Goal: Information Seeking & Learning: Learn about a topic

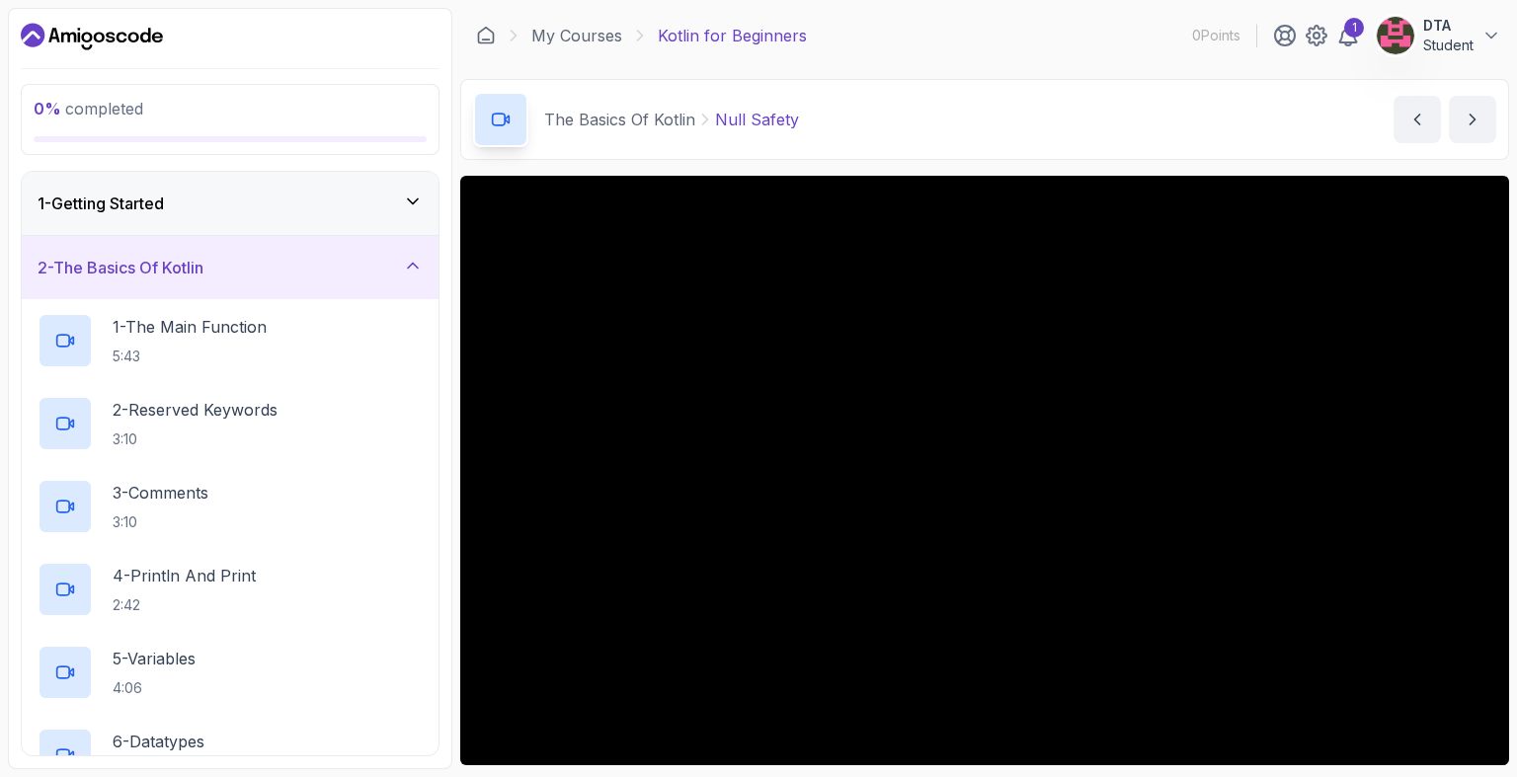
scroll to position [132, 0]
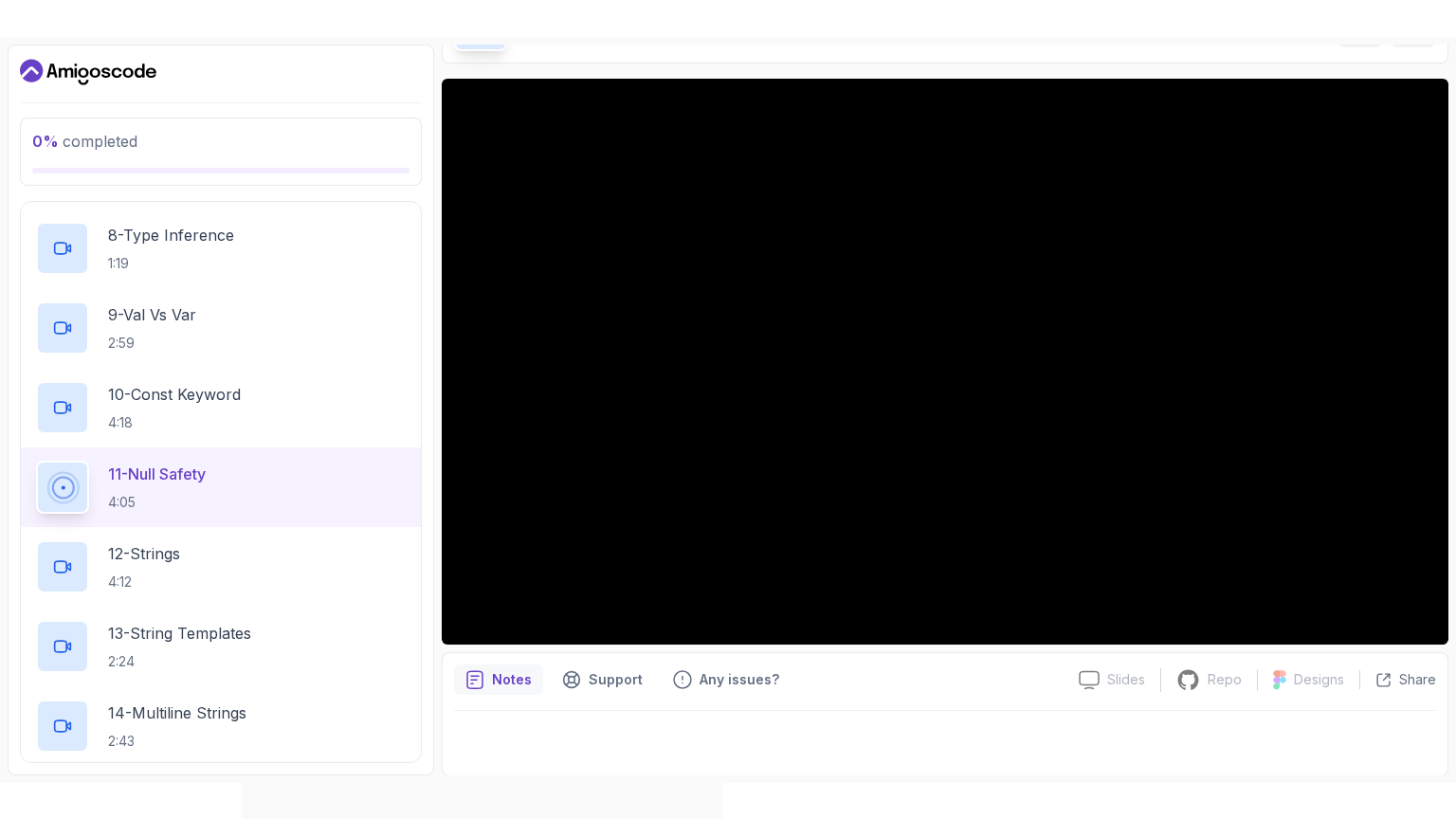
scroll to position [670, 0]
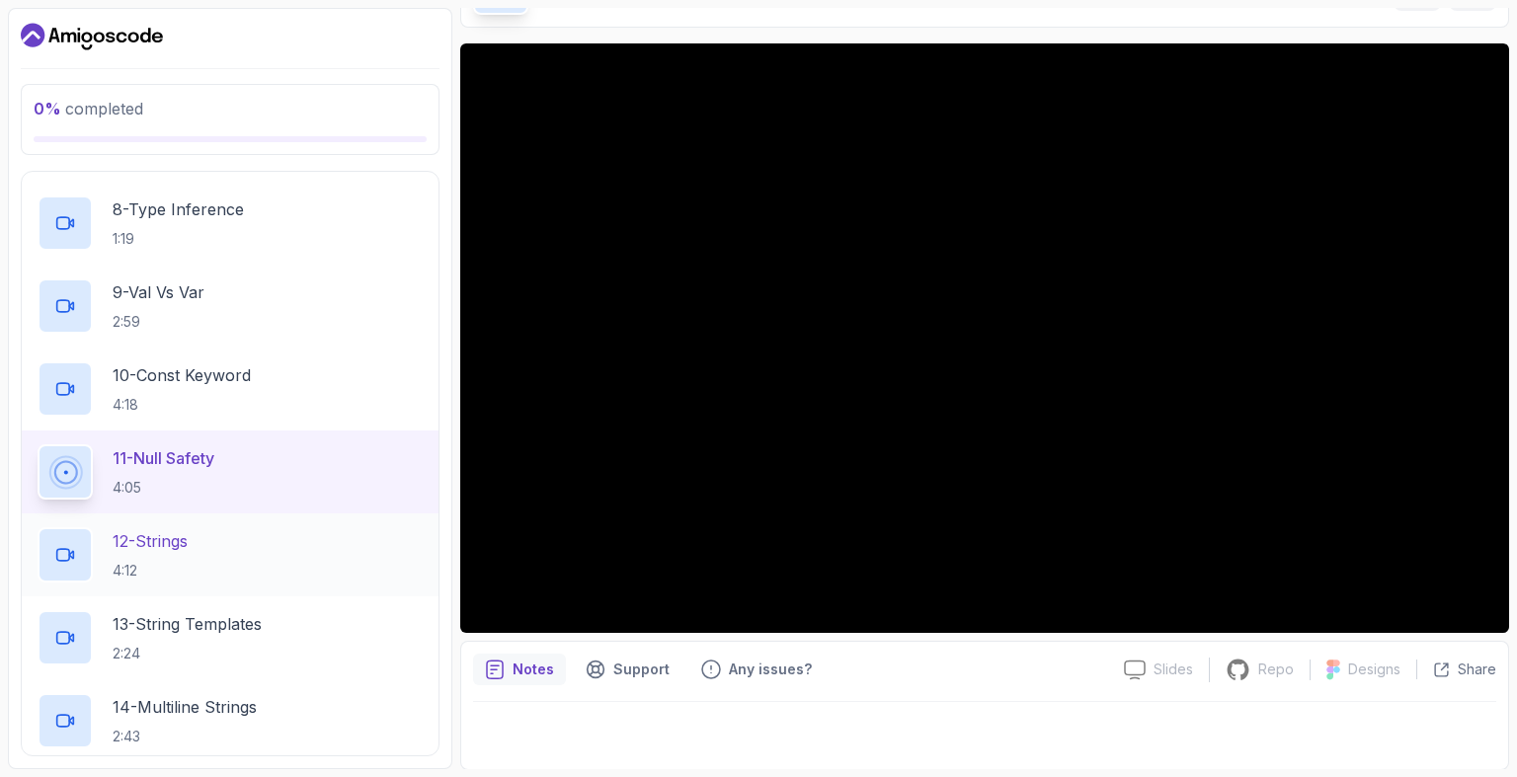
click at [315, 569] on div "12 - Strings 4:12" at bounding box center [230, 554] width 385 height 55
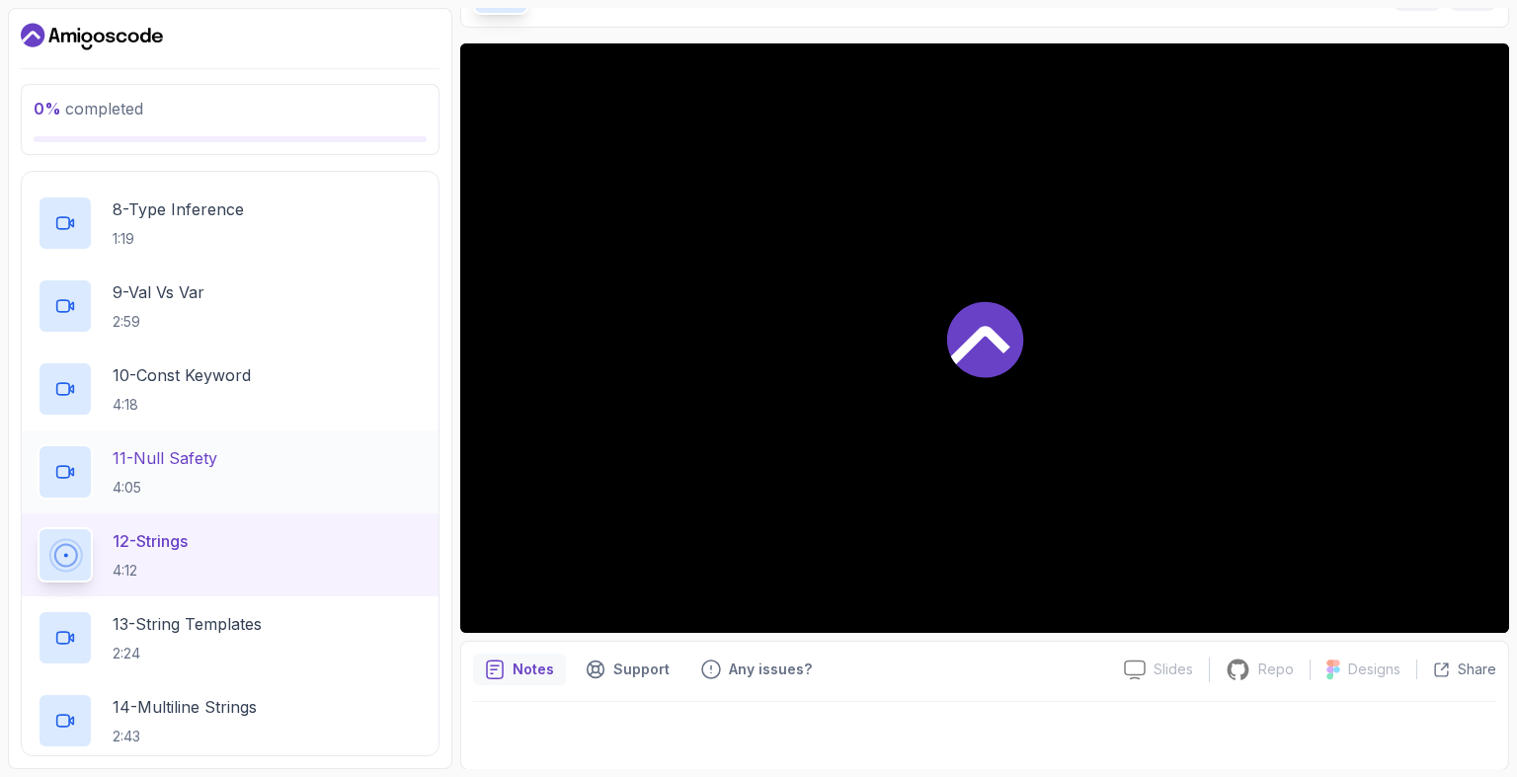
click at [336, 490] on div "11 - Null Safety 4:05" at bounding box center [230, 471] width 385 height 55
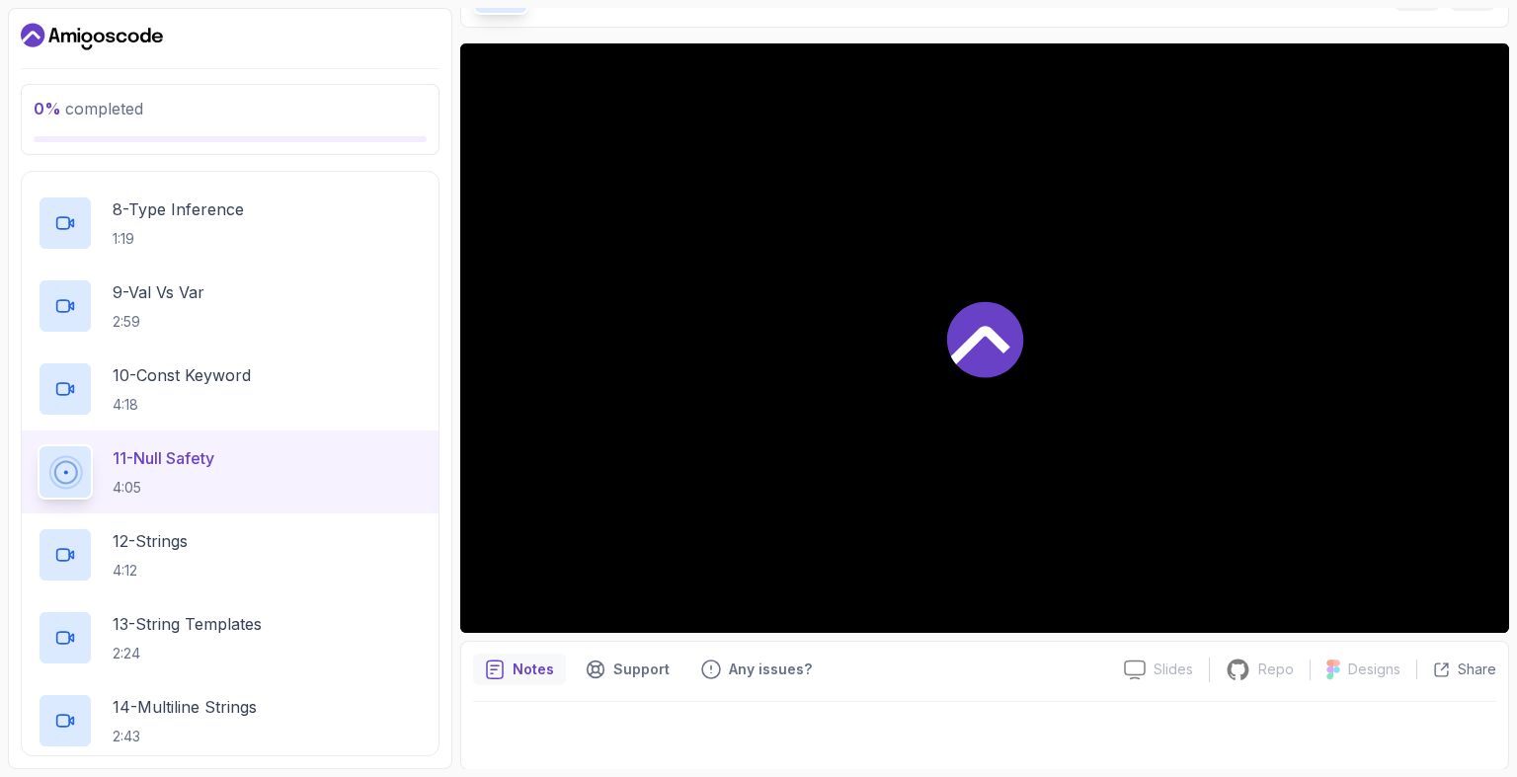
click at [336, 490] on div "11 - Null Safety 4:05" at bounding box center [230, 471] width 385 height 55
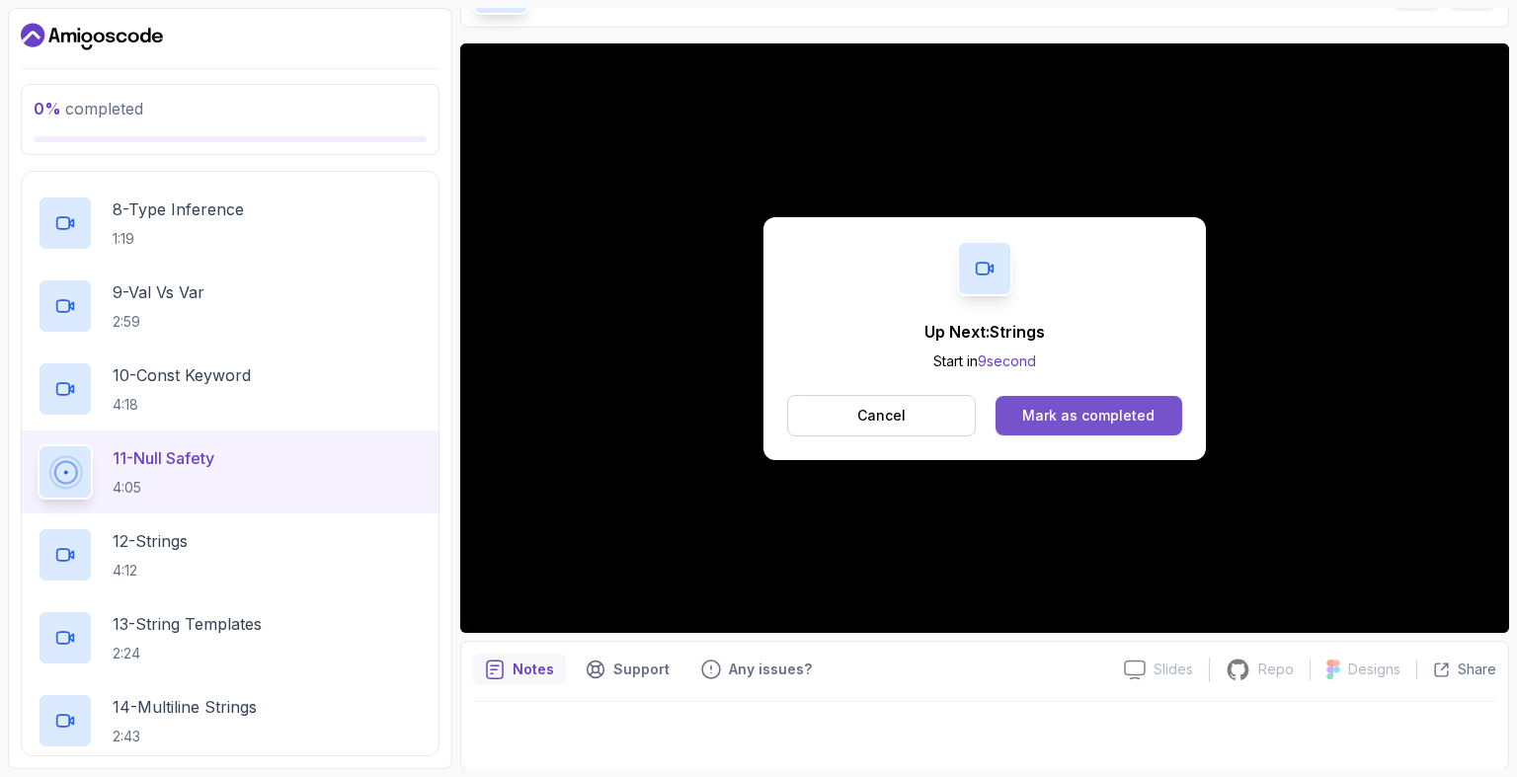
click at [1160, 427] on button "Mark as completed" at bounding box center [1089, 416] width 187 height 40
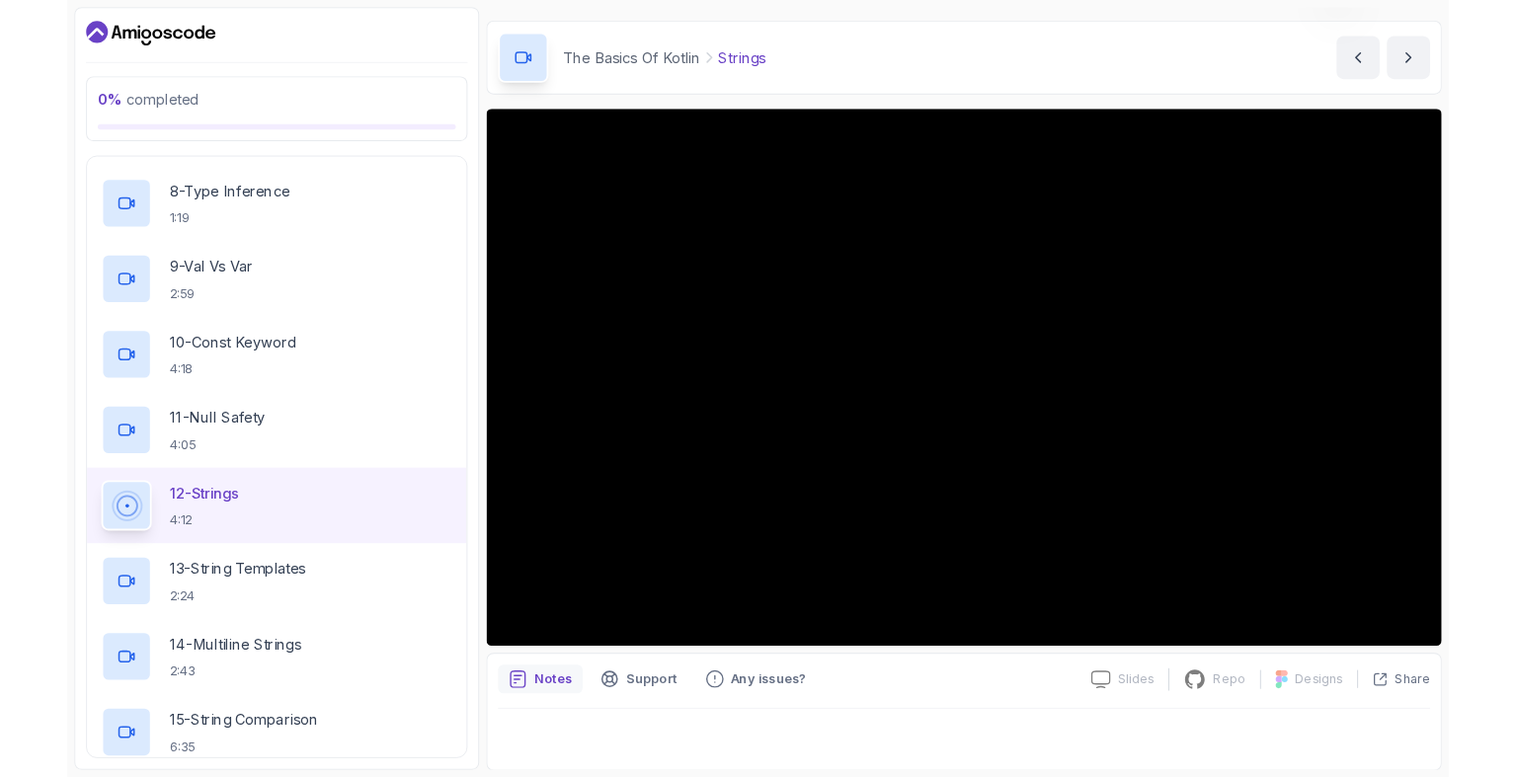
scroll to position [132, 0]
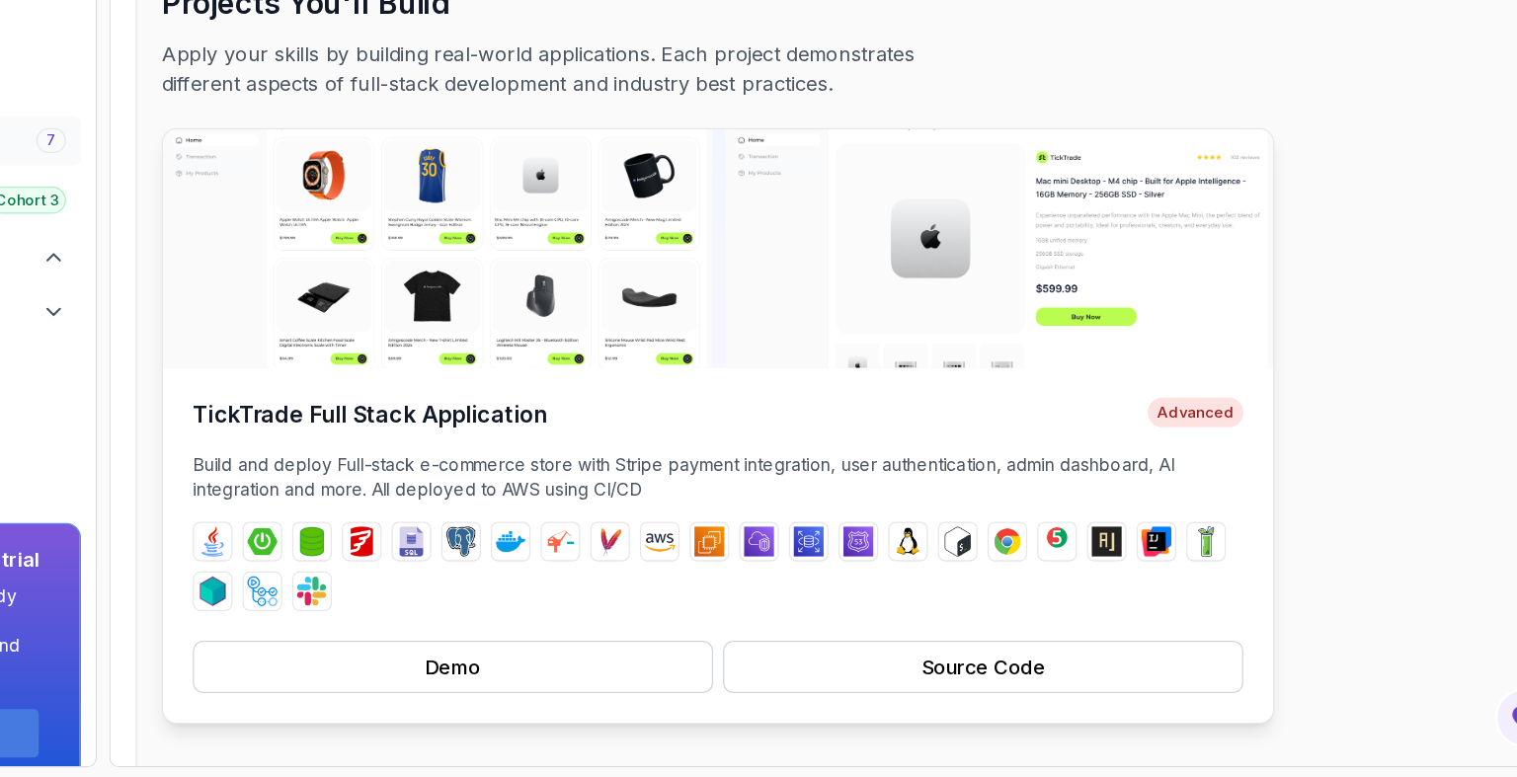
scroll to position [80, 0]
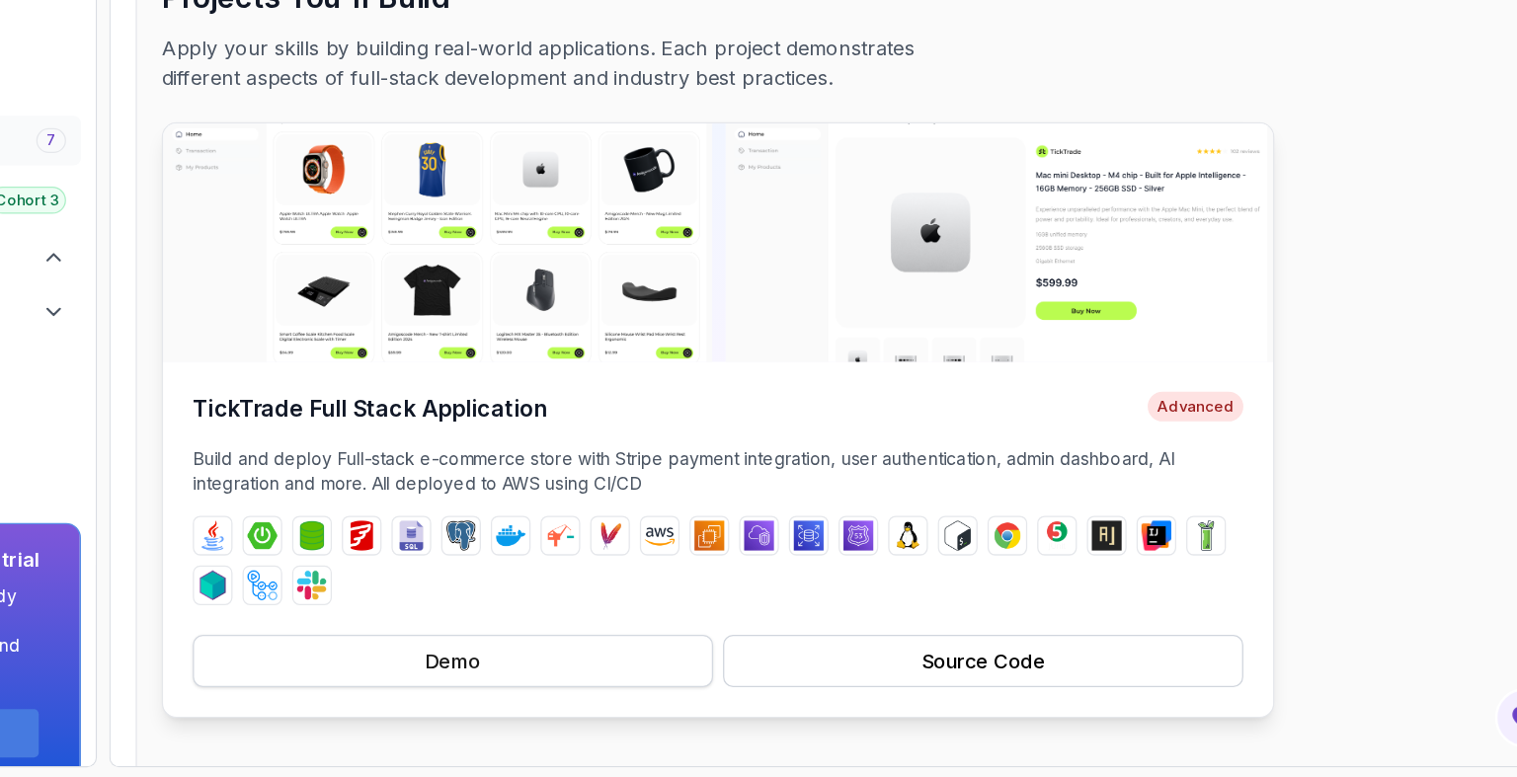
click at [703, 685] on button "Demo" at bounding box center [617, 684] width 414 height 41
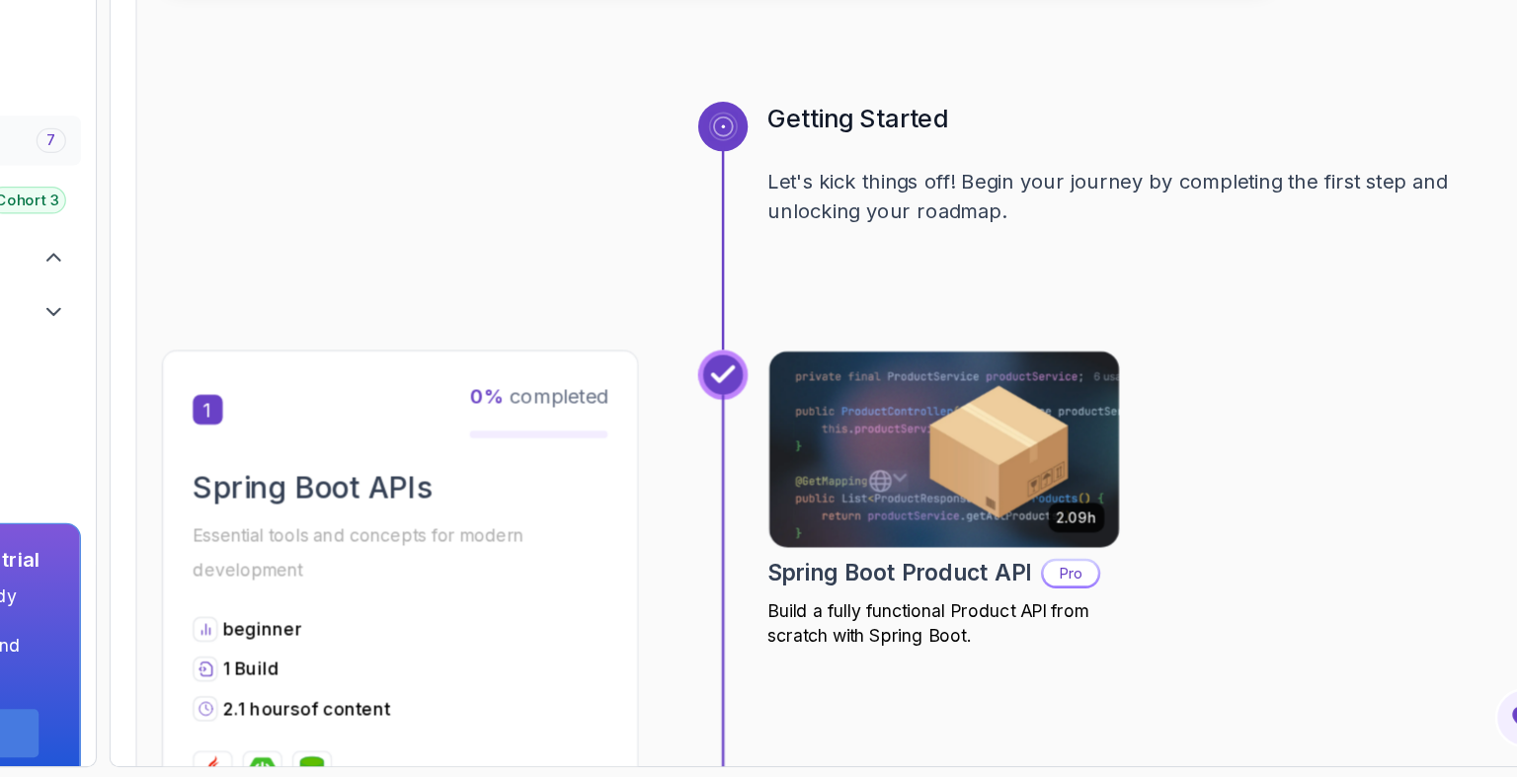
scroll to position [666, 0]
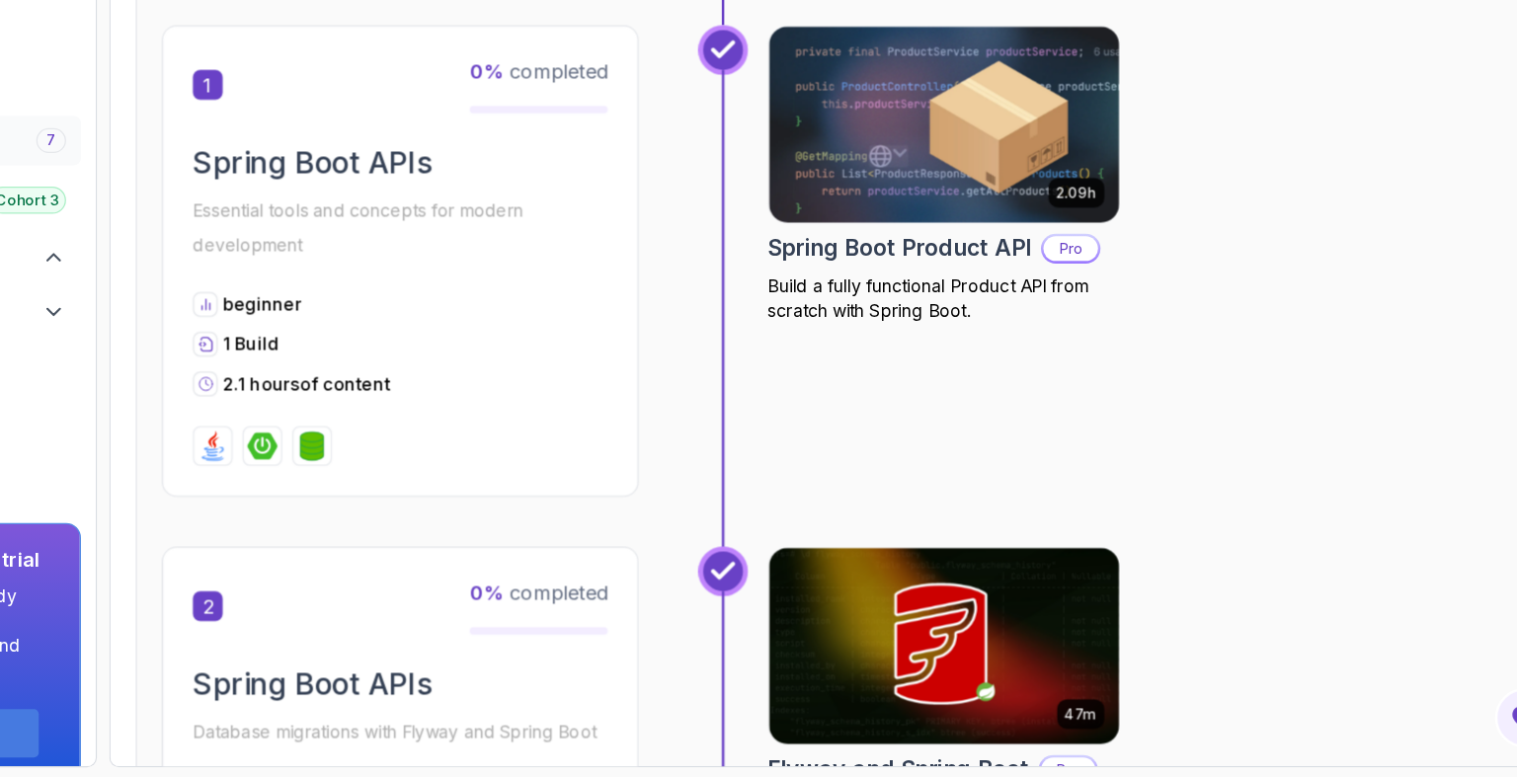
click at [868, 499] on div "2.09h Spring Boot Product API Pro Build a fully functional Product API from scr…" at bounding box center [1007, 366] width 280 height 375
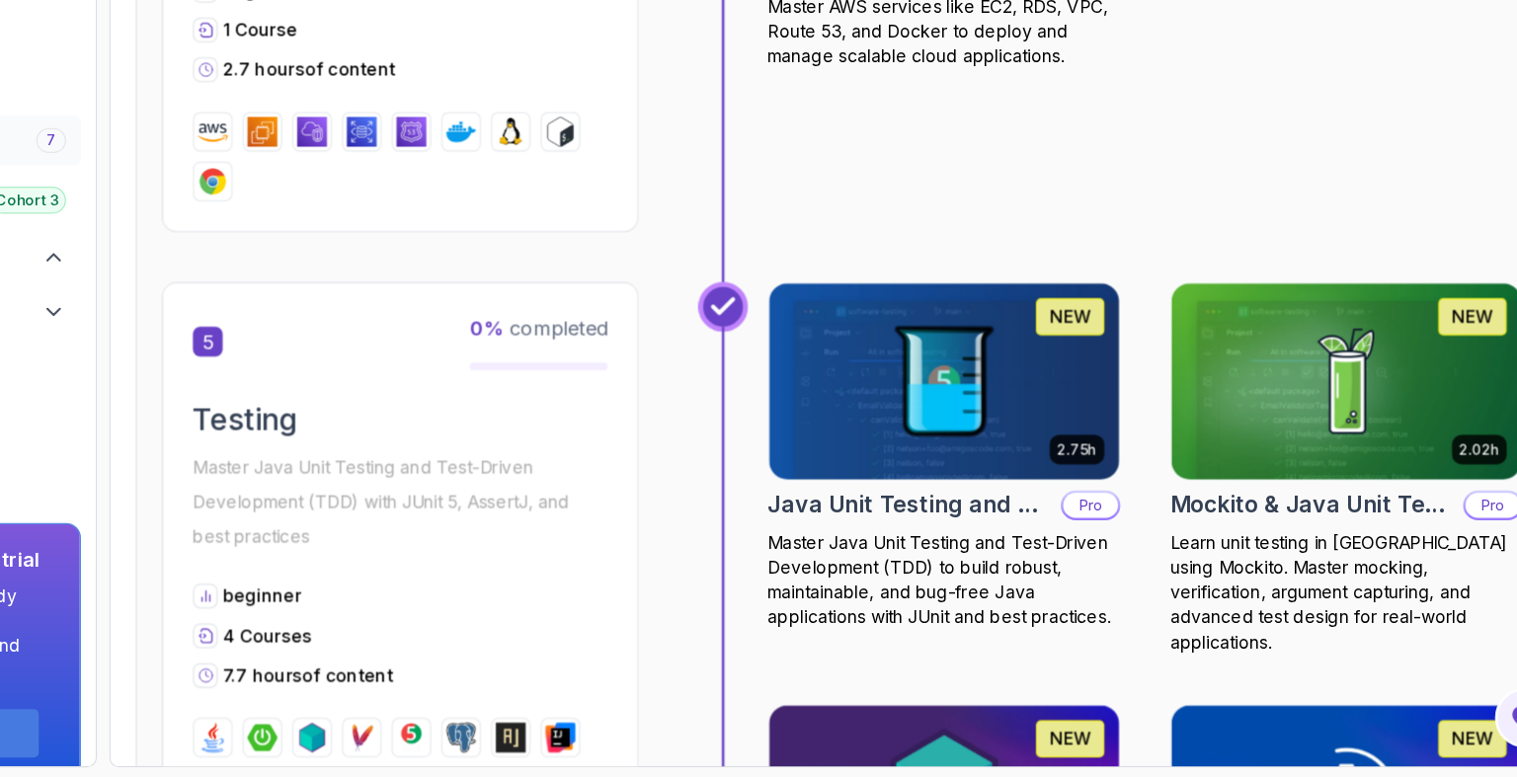
scroll to position [2453, 0]
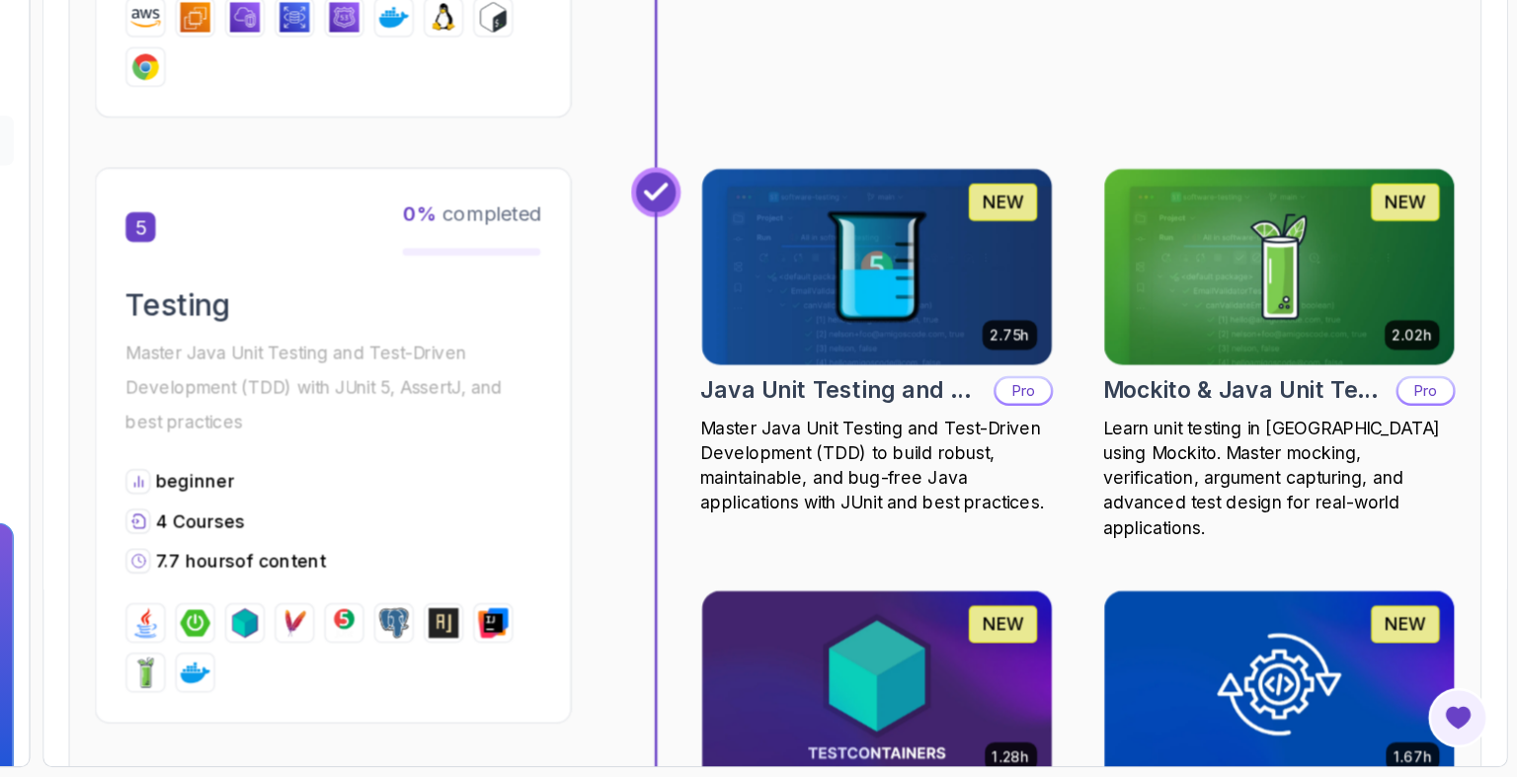
click at [985, 592] on div "2.75h NEW Java Unit Testing and TDD Pro Master Java Unit Testing and Test-Drive…" at bounding box center [1167, 608] width 600 height 632
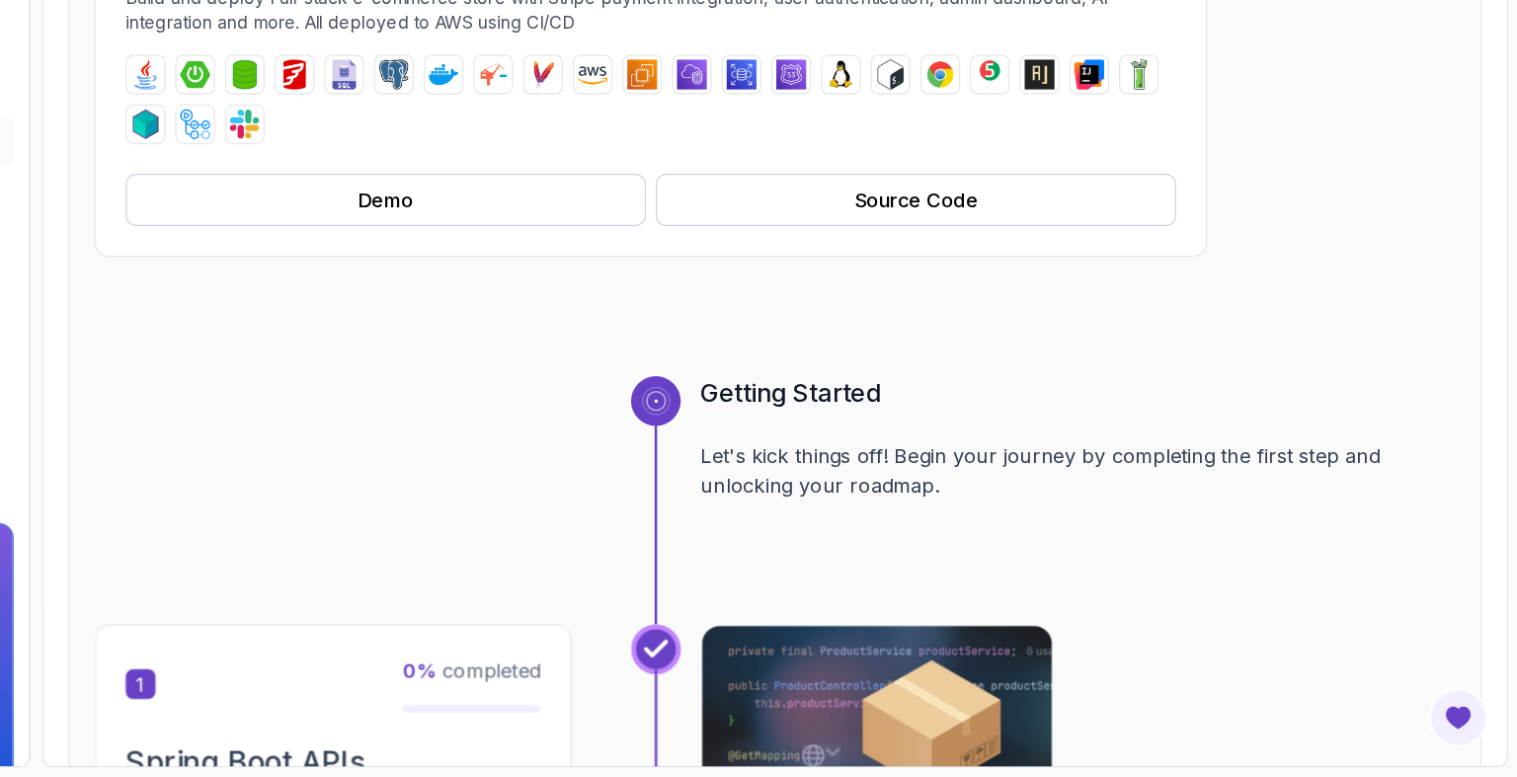
scroll to position [0, 0]
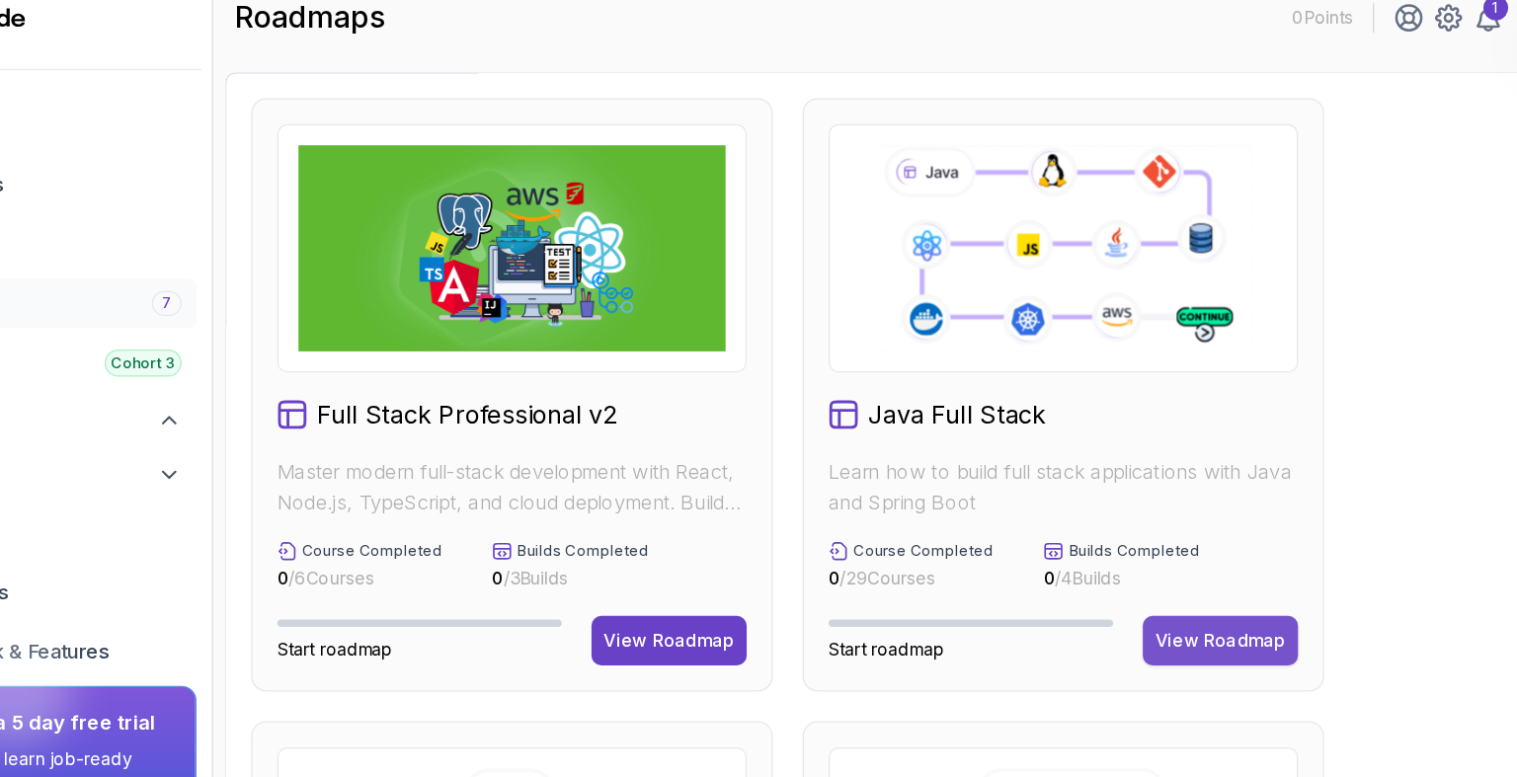
click at [1148, 529] on div "View Roadmap" at bounding box center [1135, 539] width 104 height 20
click at [1138, 538] on div "View Roadmap" at bounding box center [1135, 539] width 104 height 20
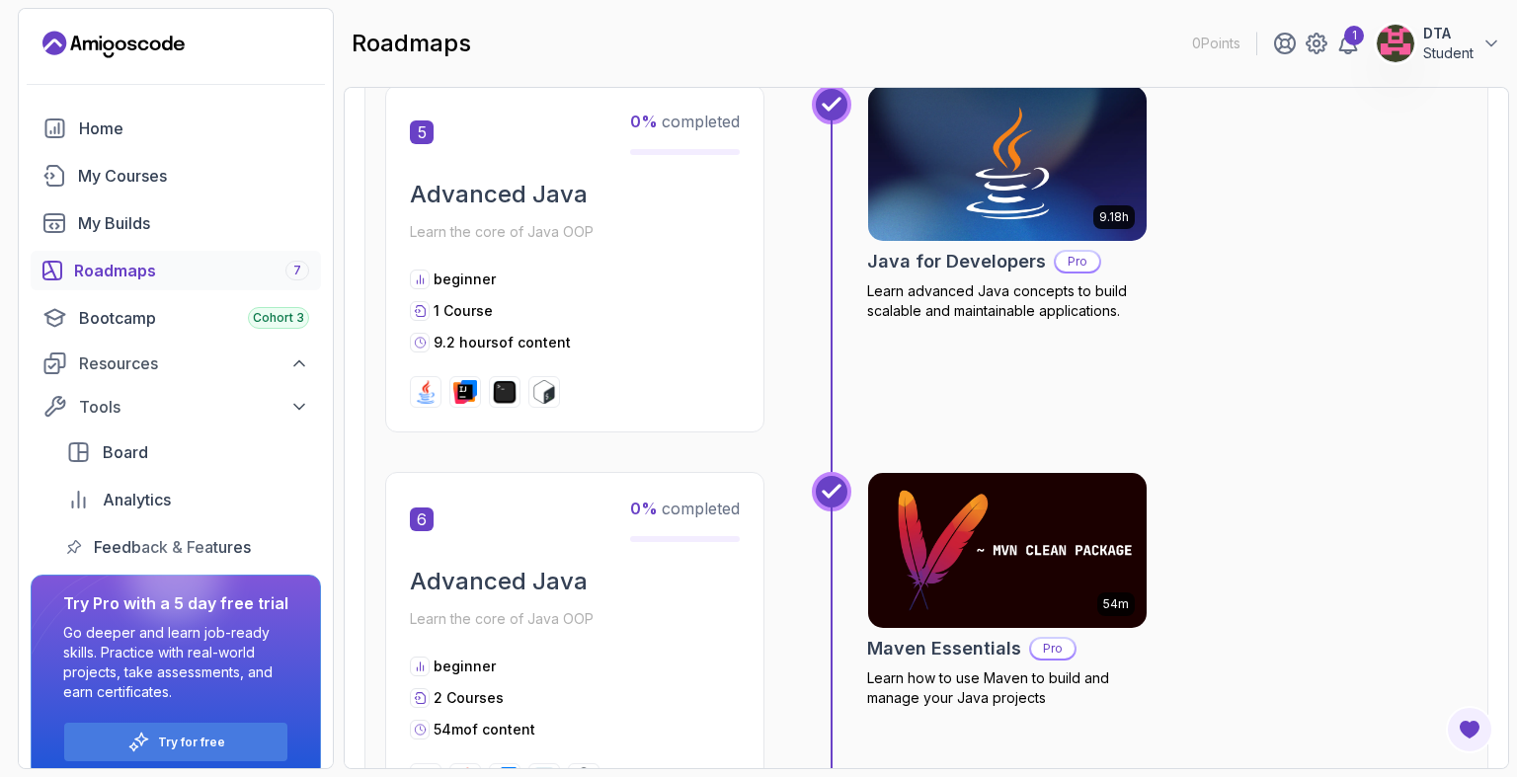
scroll to position [1925, 0]
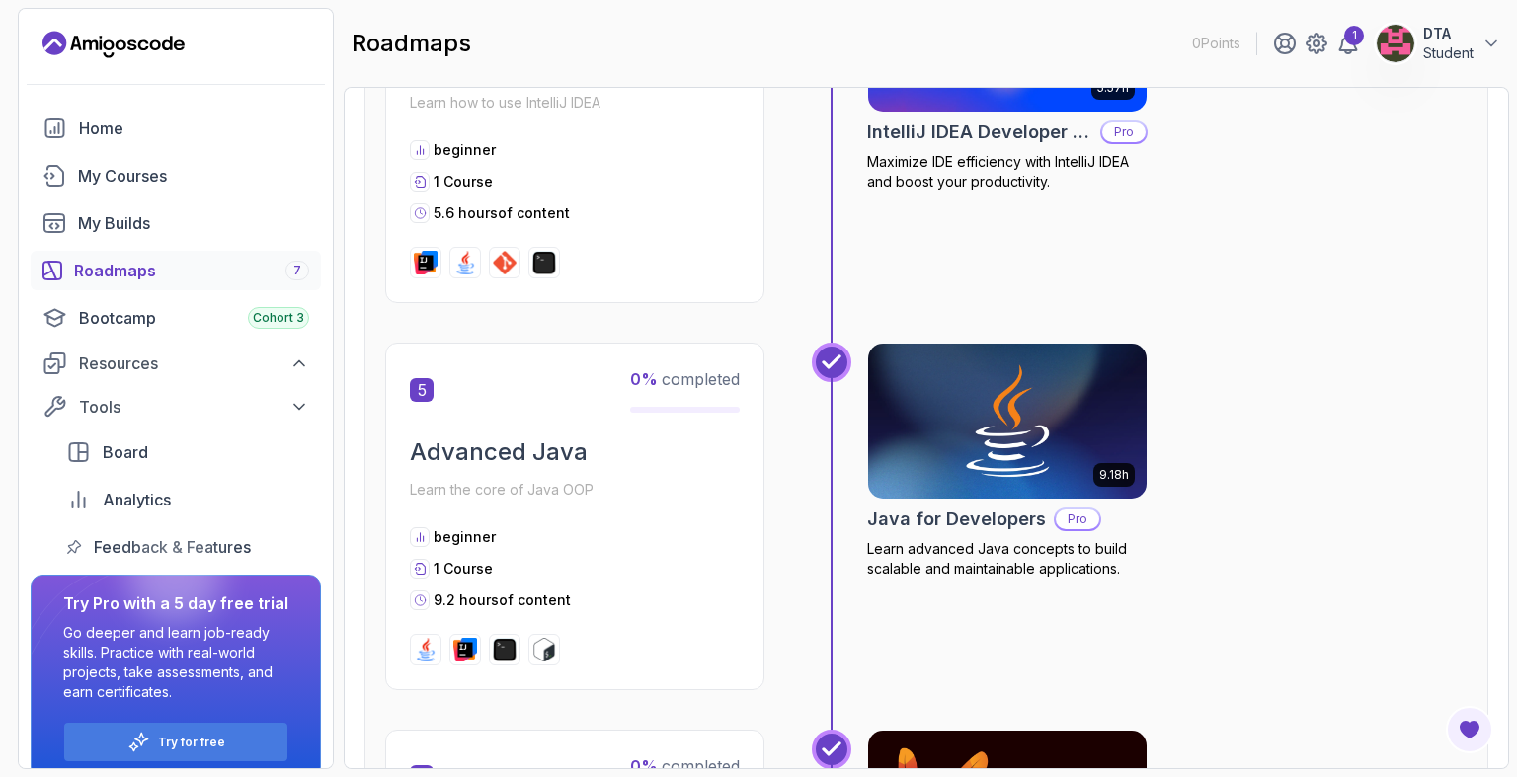
click at [1474, 53] on button "DTA Student" at bounding box center [1438, 44] width 125 height 40
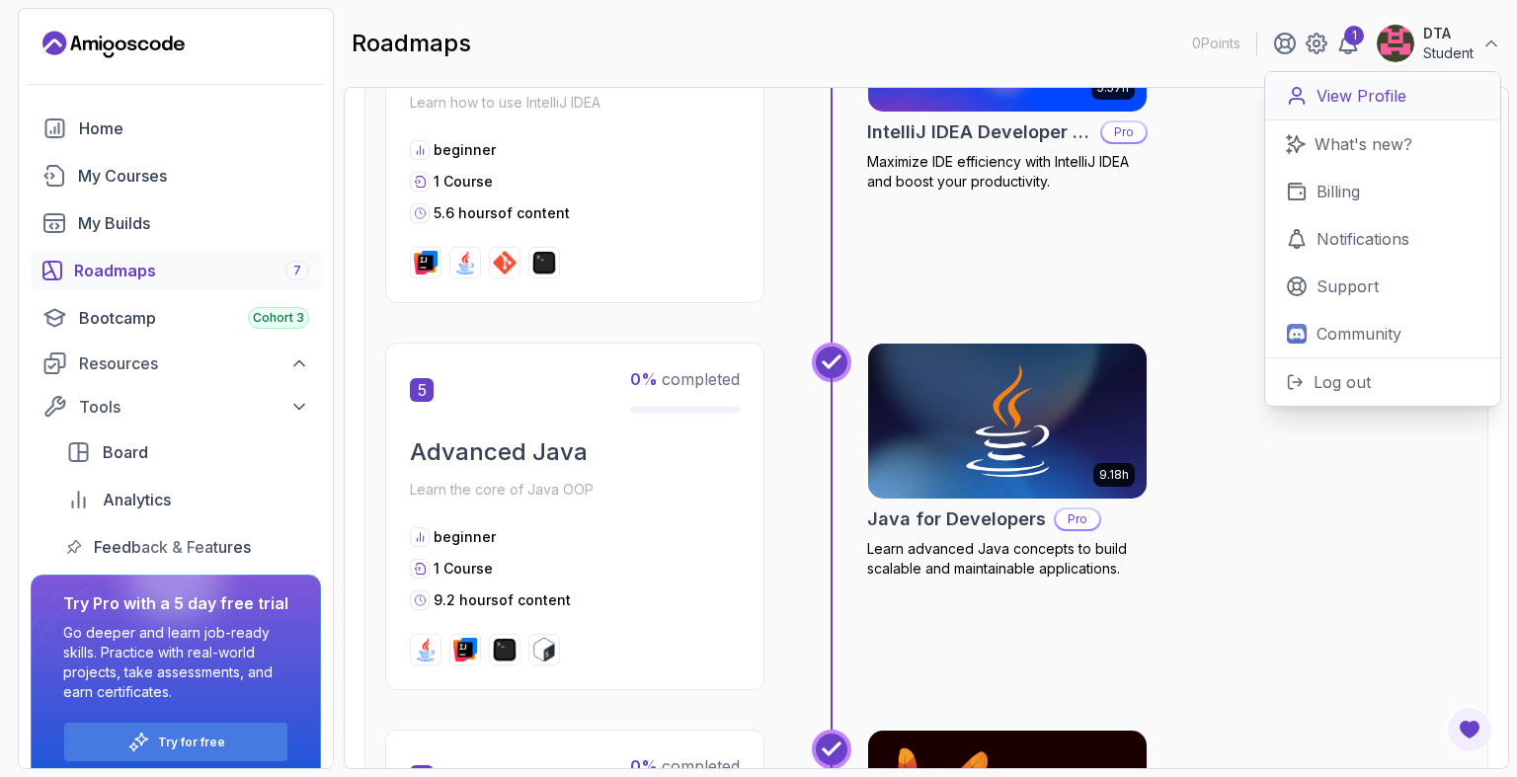
click at [1355, 95] on p "View Profile" at bounding box center [1362, 96] width 90 height 24
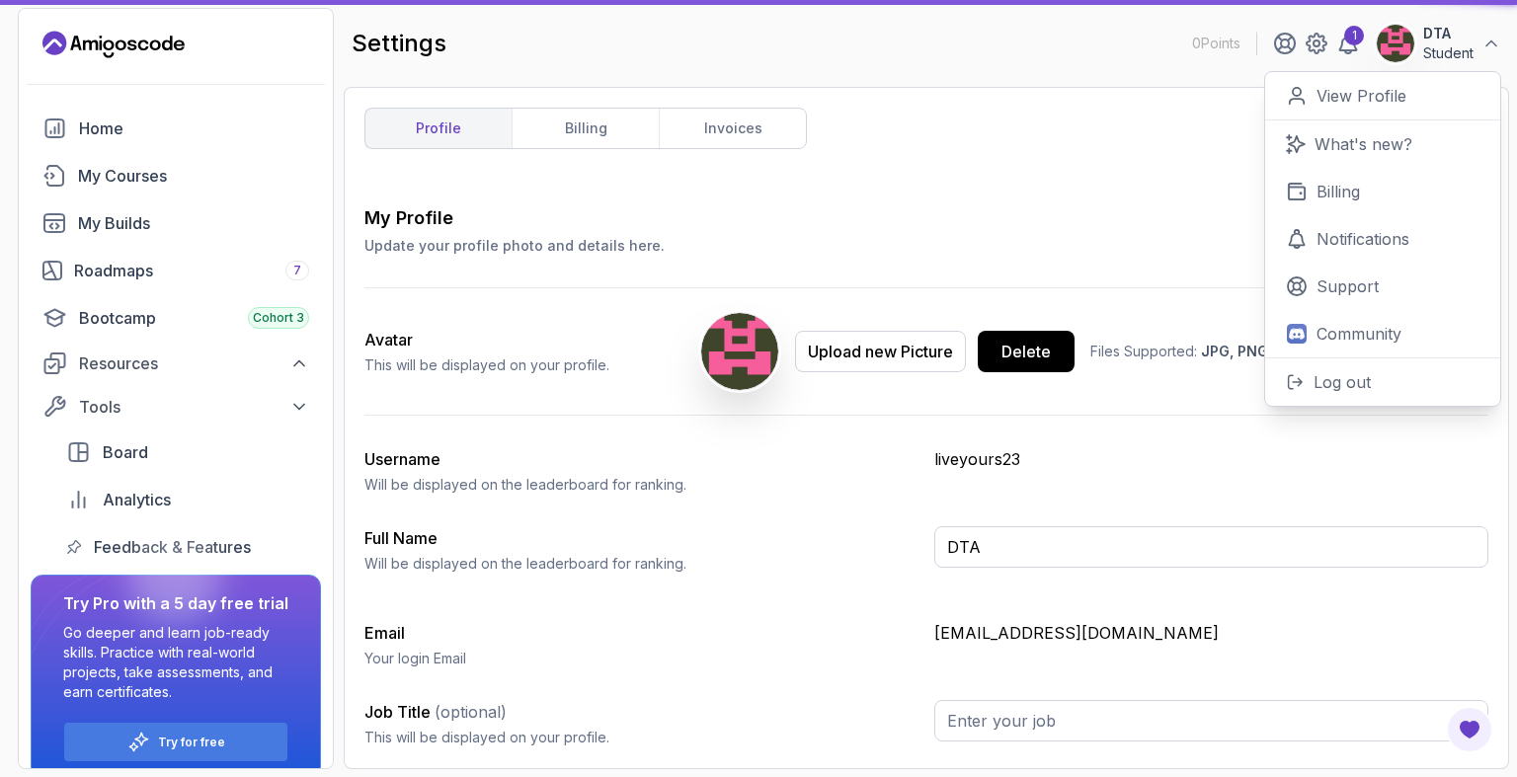
type input "Student"
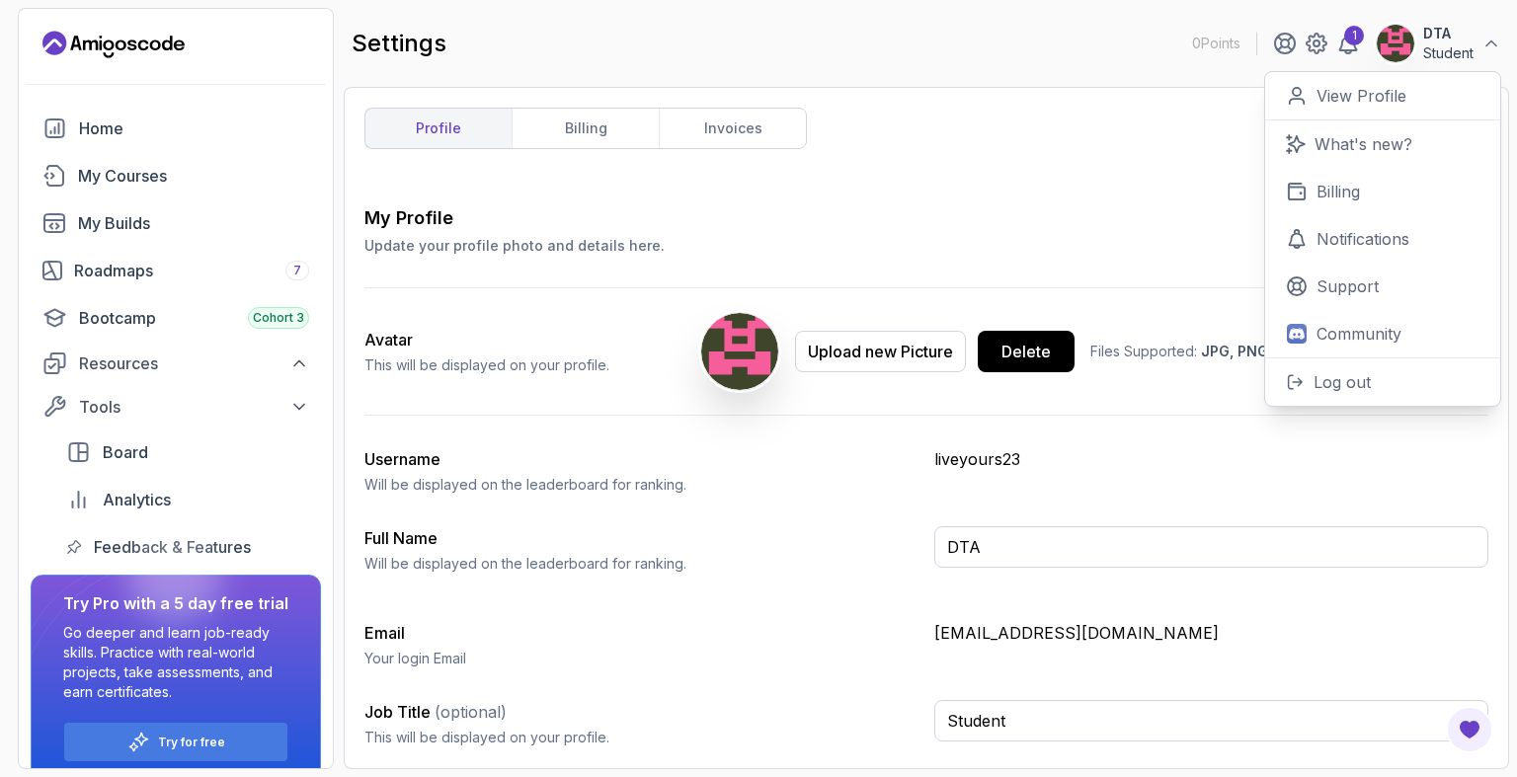
click at [1151, 229] on div "My Profile Update your profile photo and details here. Save" at bounding box center [926, 229] width 1124 height 51
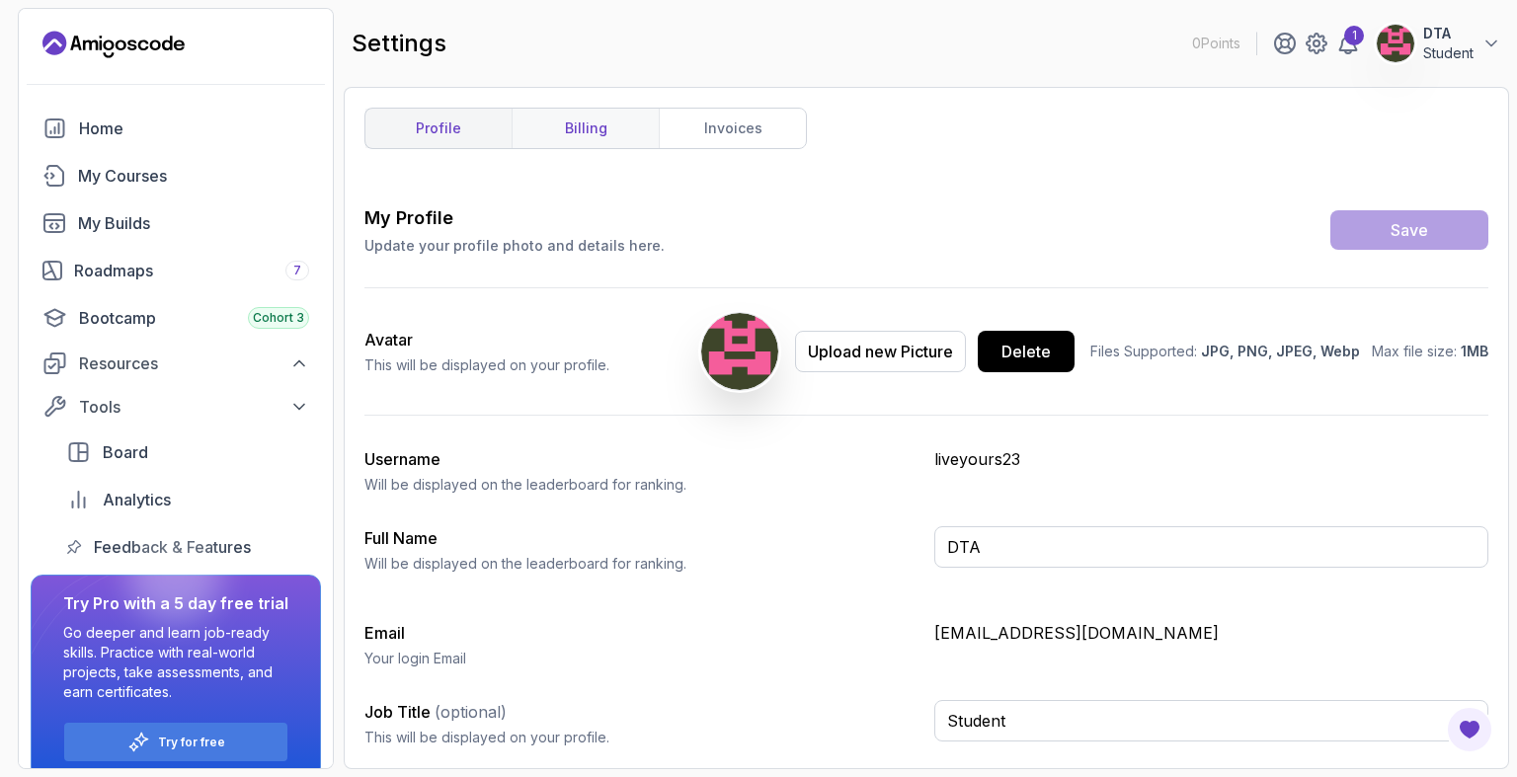
click at [622, 127] on link "billing" at bounding box center [585, 129] width 147 height 40
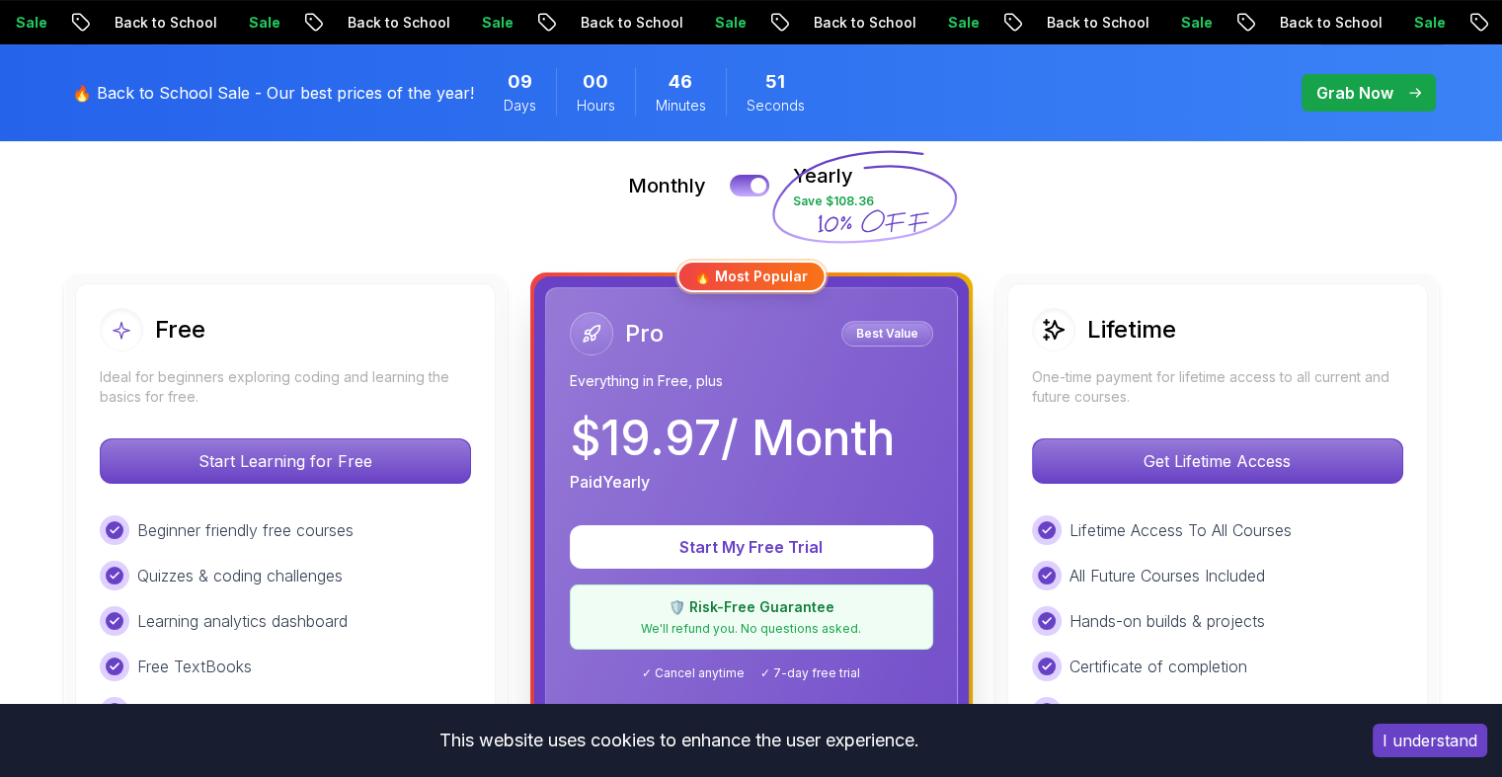
scroll to position [525, 0]
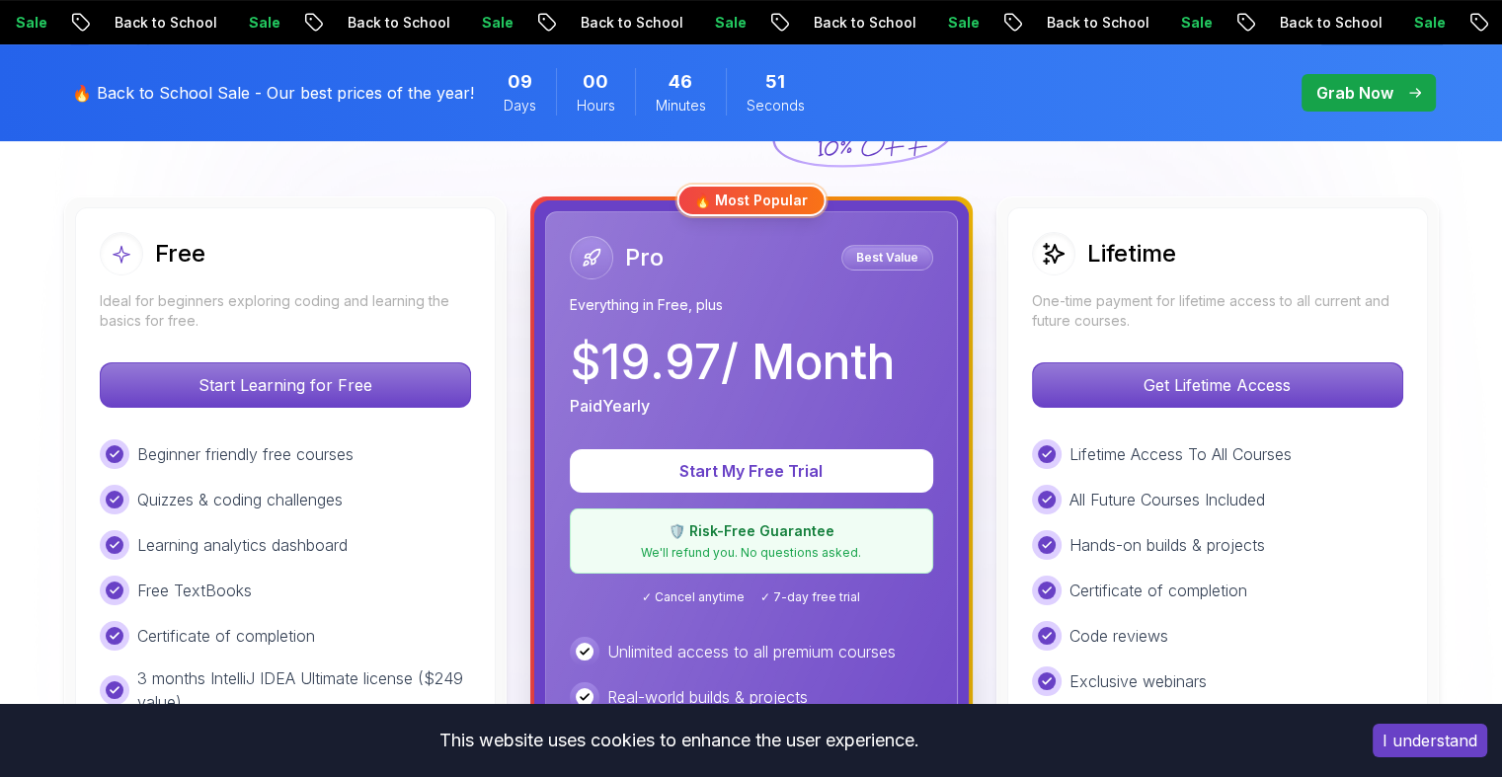
click at [1099, 370] on p "Get Lifetime Access" at bounding box center [1217, 384] width 369 height 43
click at [1149, 497] on p "All Future Courses Included" at bounding box center [1168, 500] width 196 height 24
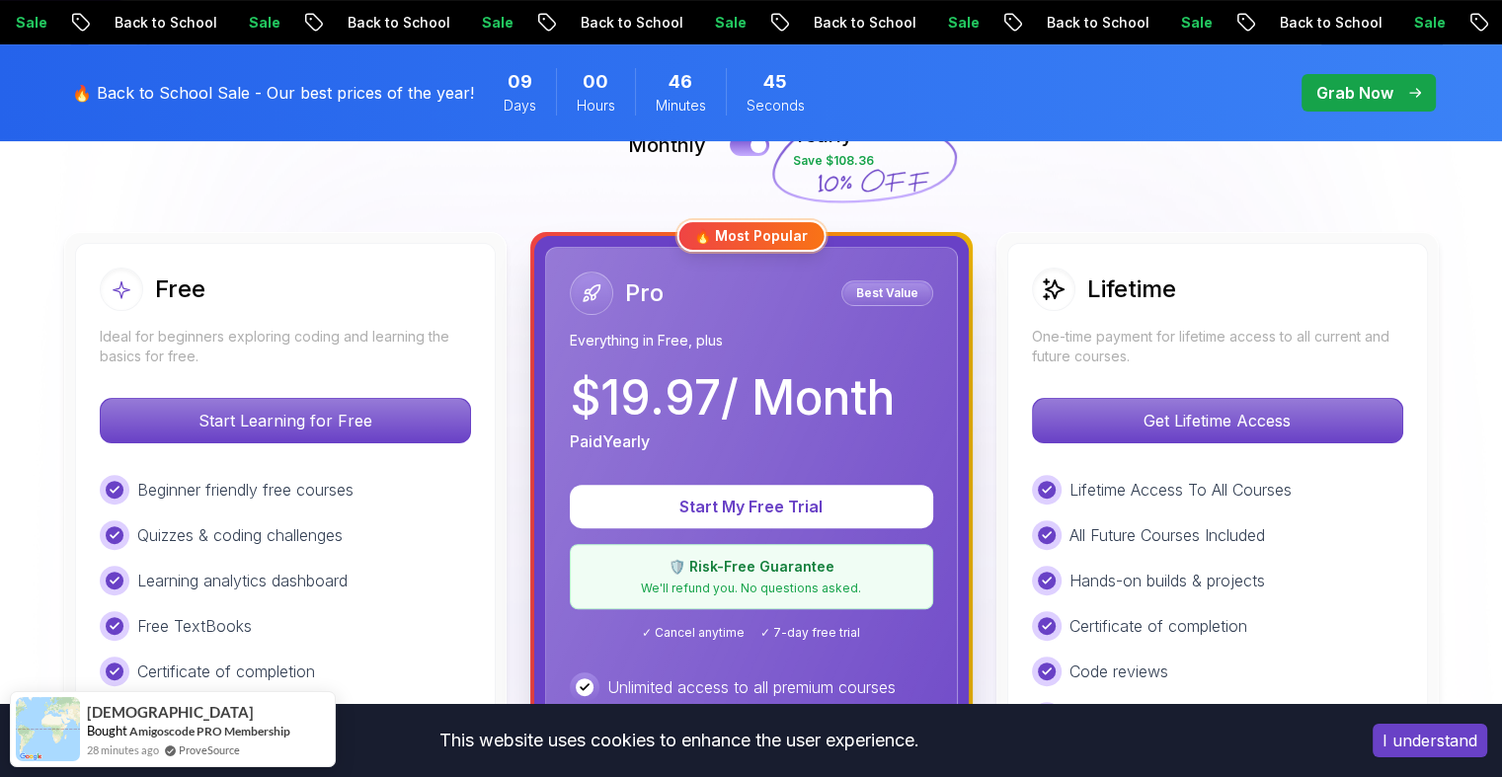
scroll to position [490, 0]
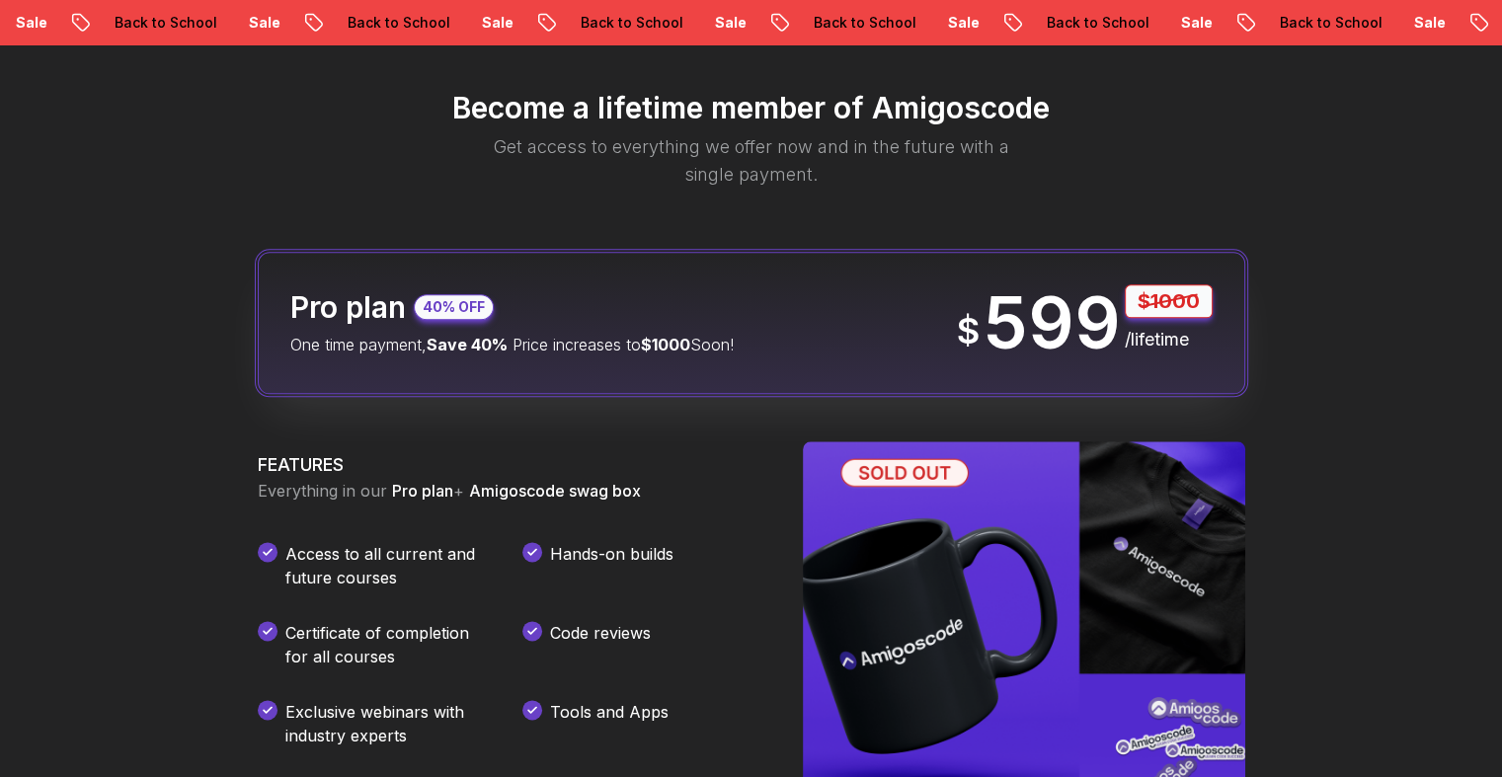
scroll to position [1782, 0]
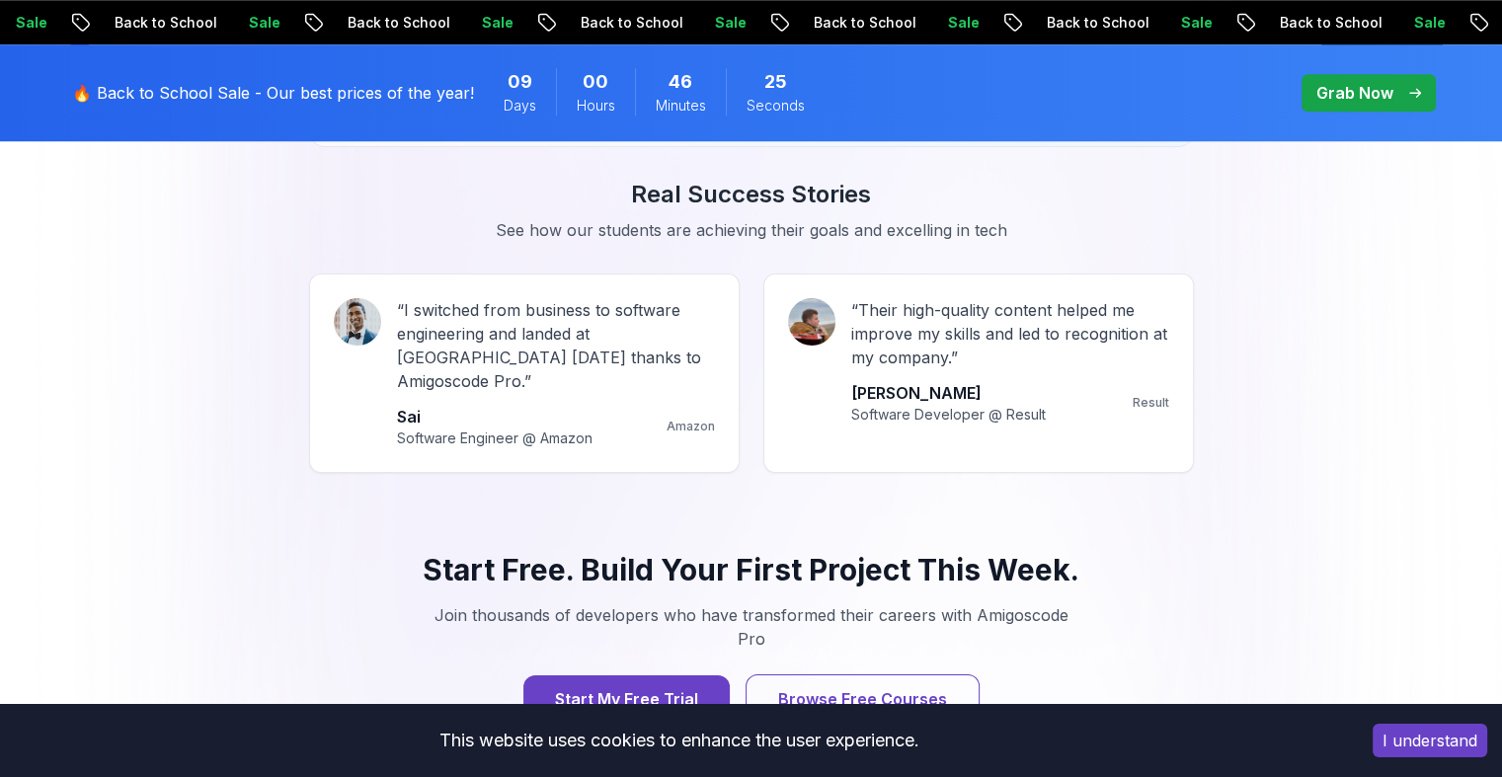
scroll to position [1387, 0]
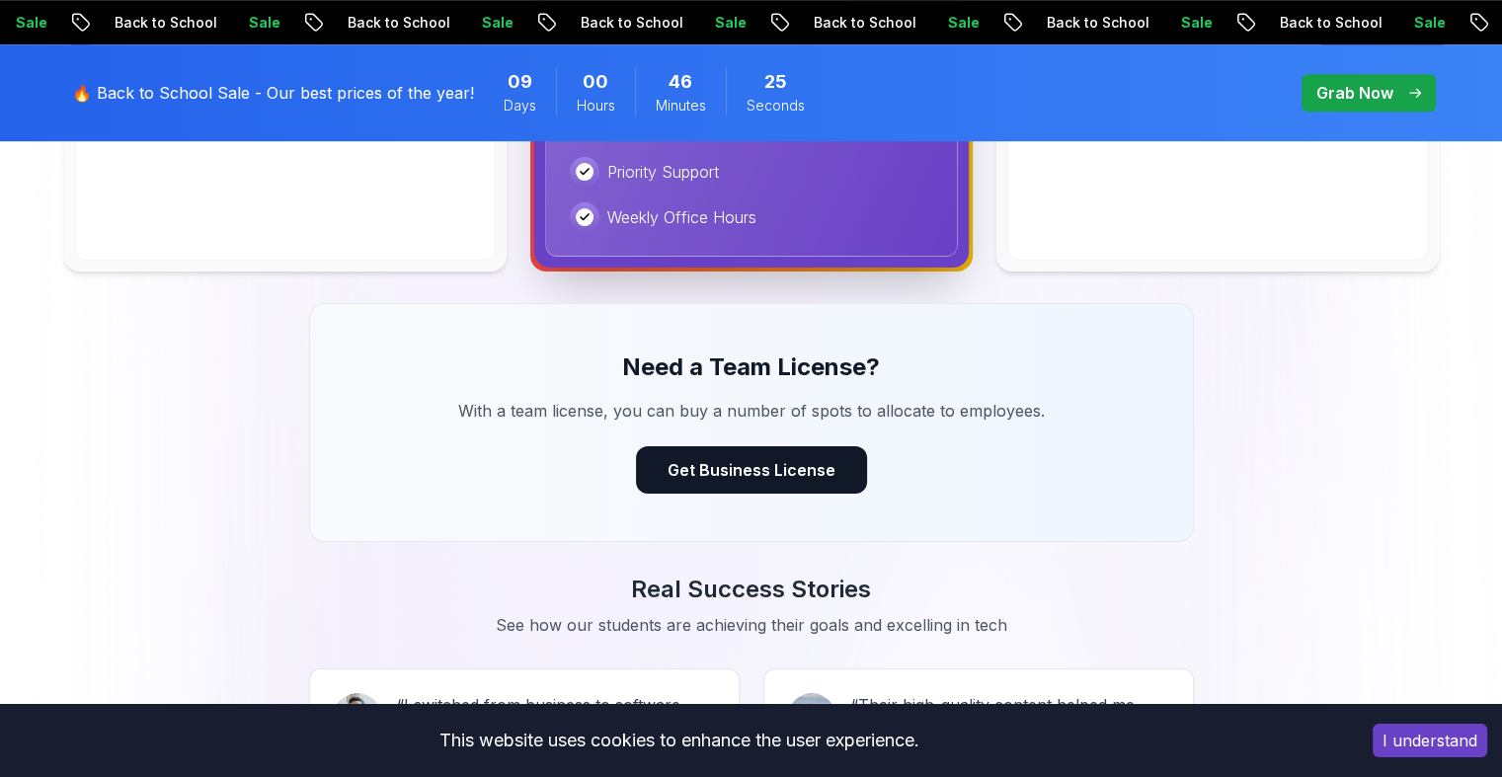
click at [750, 392] on div "Need a Team License? With a team license, you can buy a number of spots to allo…" at bounding box center [751, 422] width 885 height 239
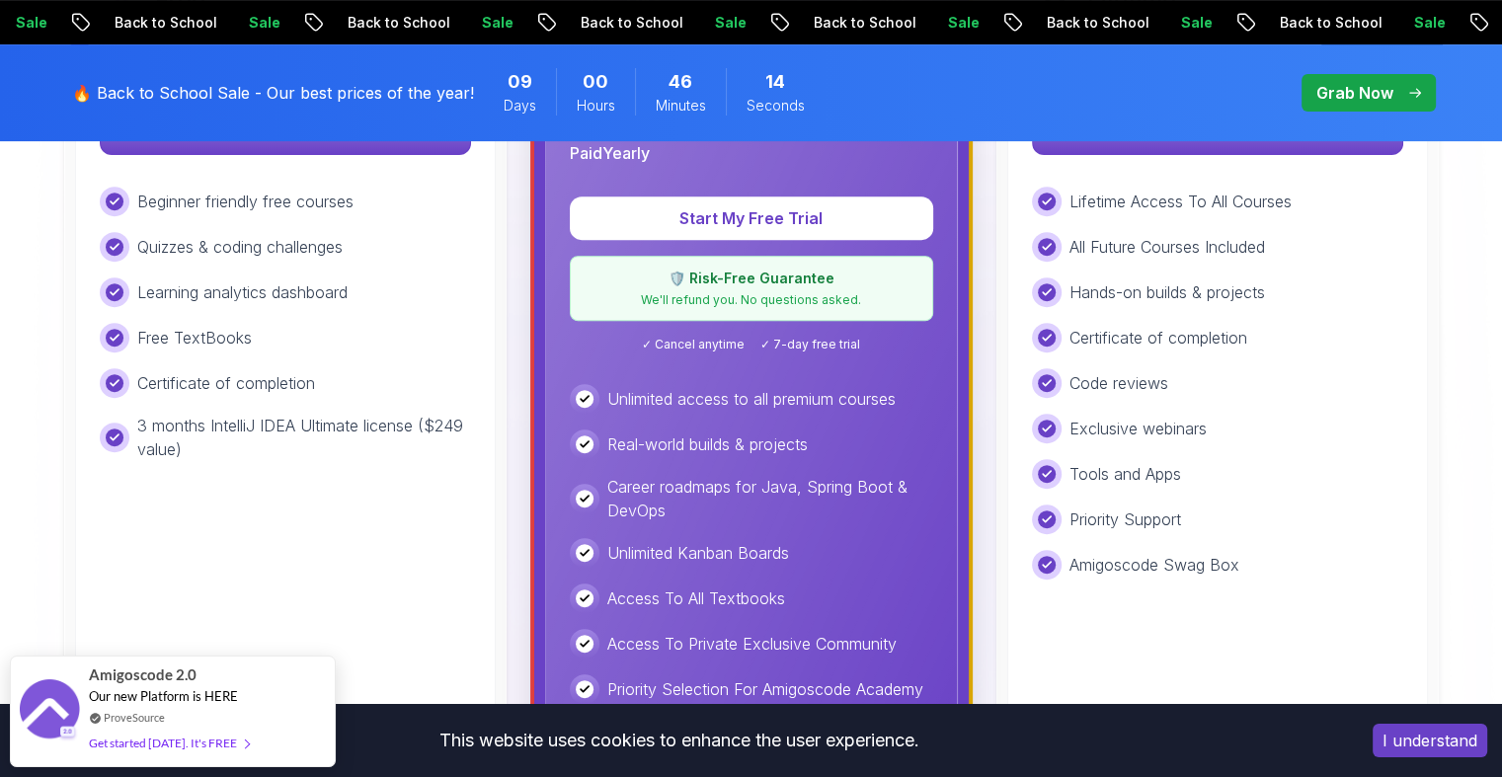
click at [735, 316] on div "🛡️ Risk-Free Guarantee We'll refund you. No questions asked." at bounding box center [751, 288] width 363 height 65
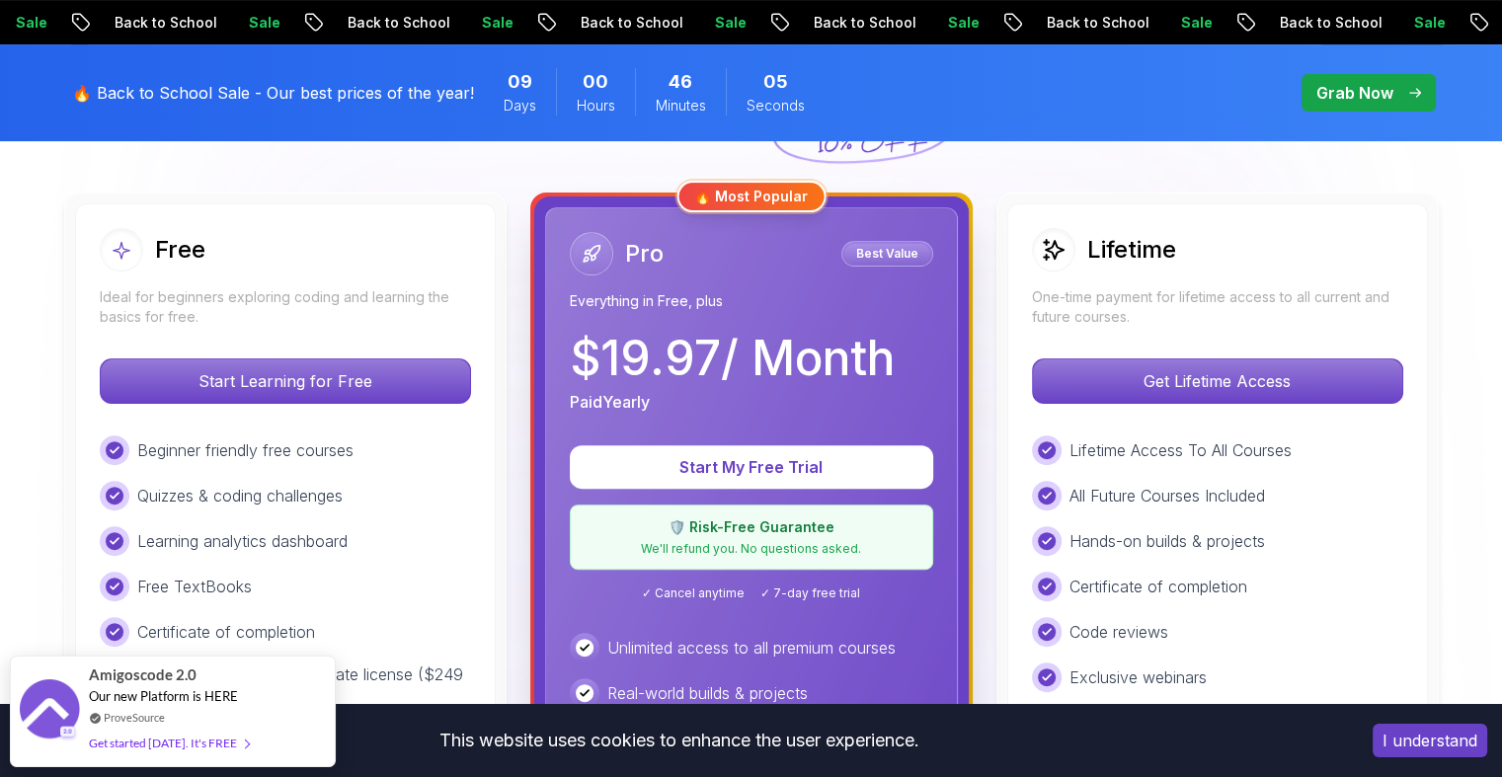
scroll to position [612, 0]
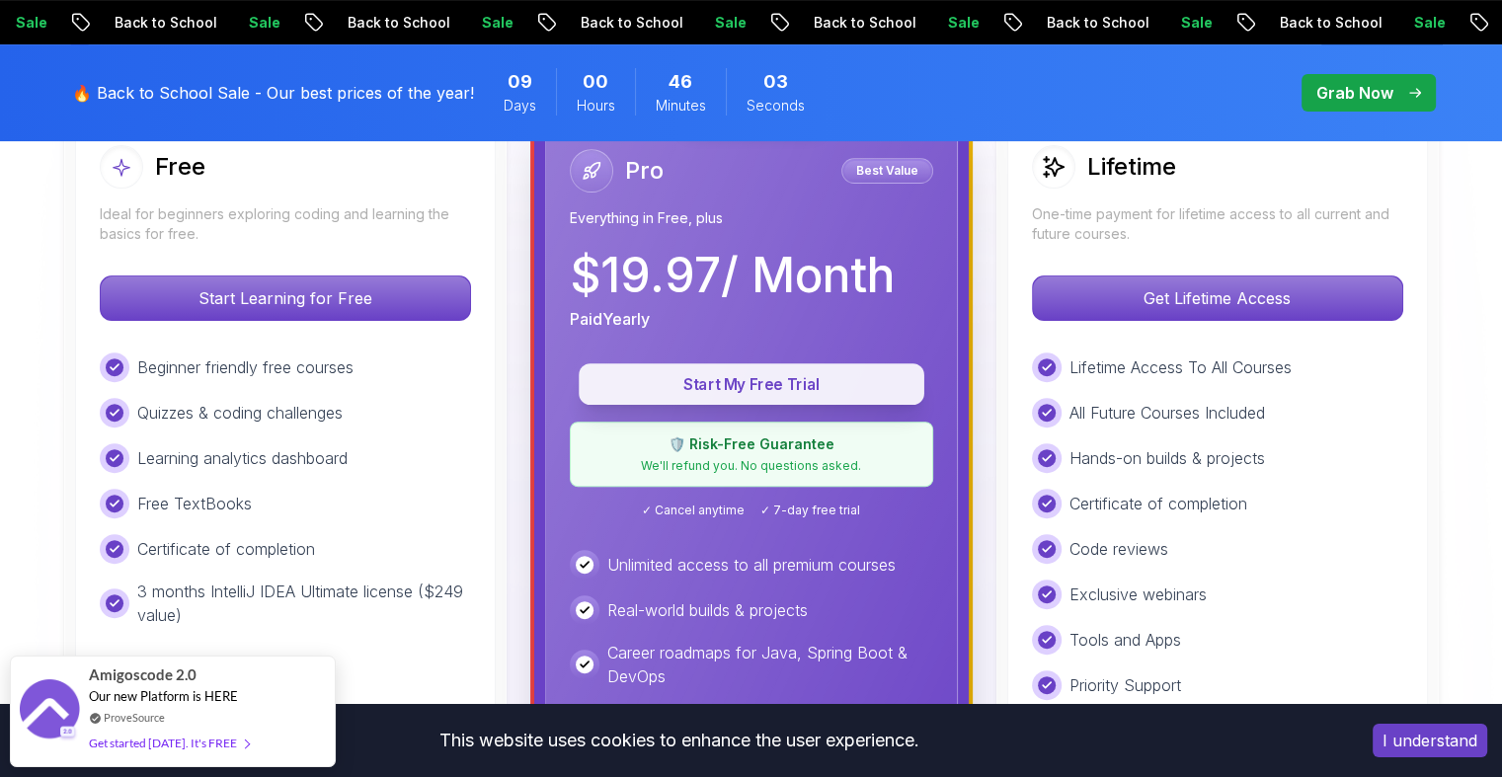
click at [753, 392] on p "Start My Free Trial" at bounding box center [751, 384] width 300 height 23
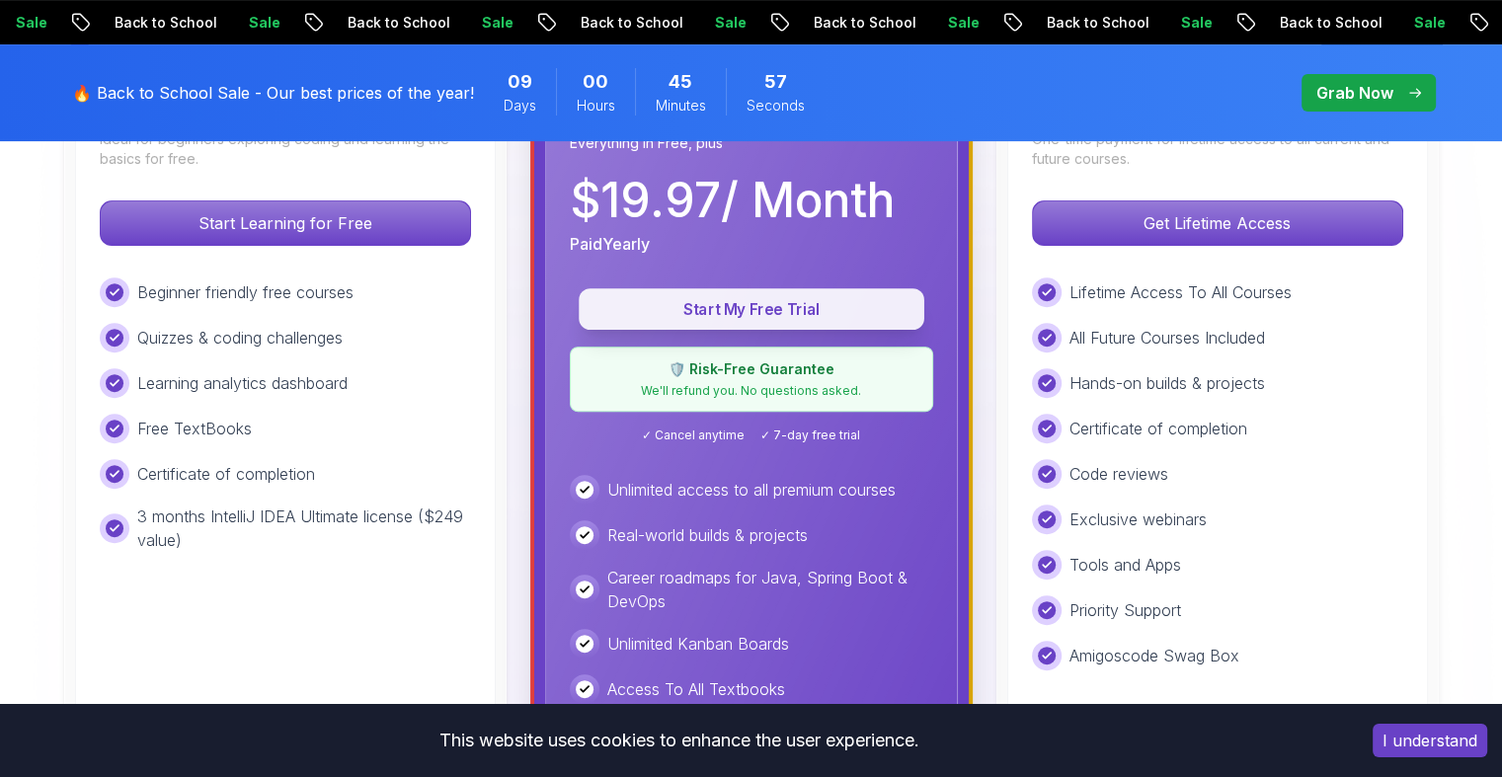
scroll to position [689, 0]
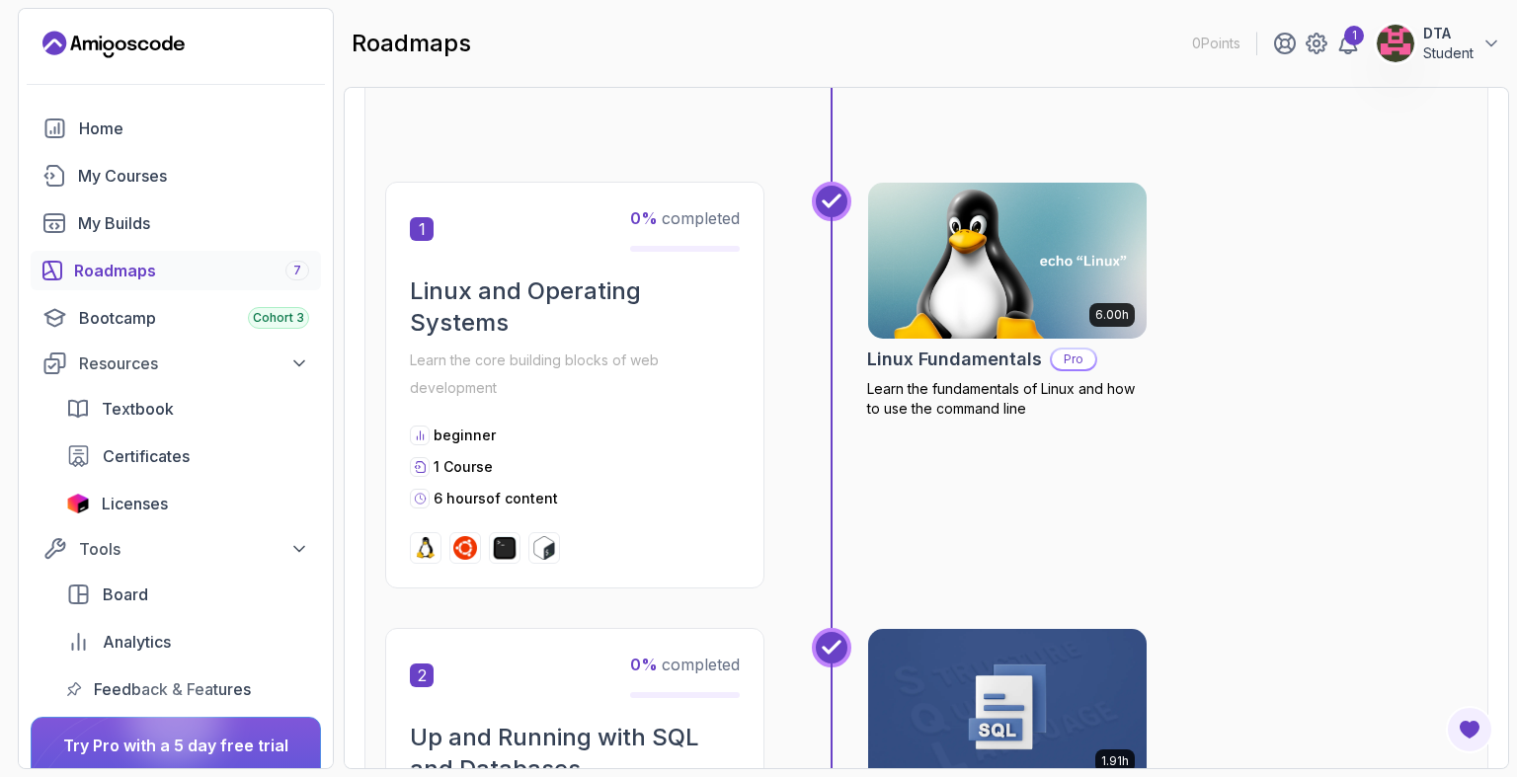
scroll to position [310, 0]
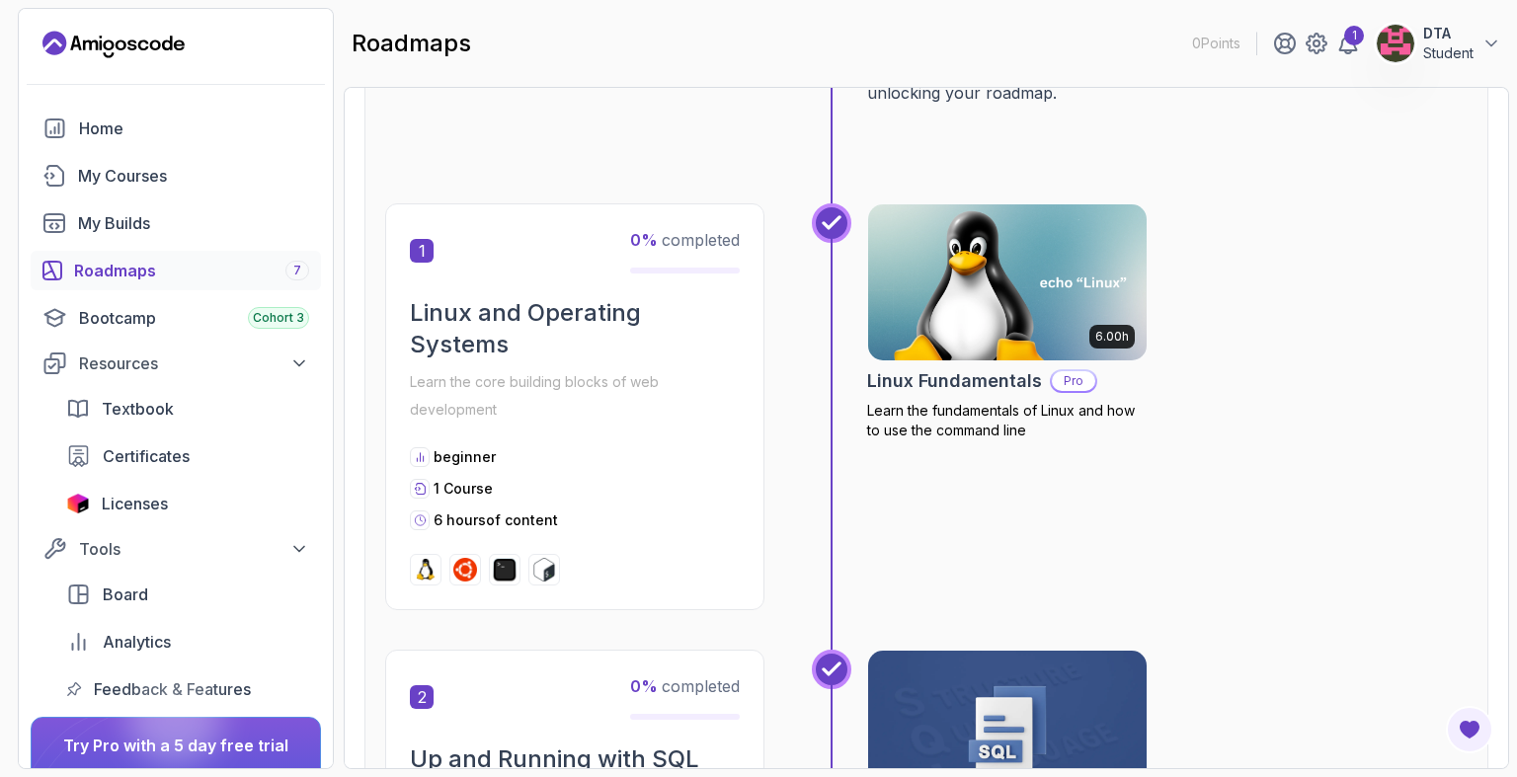
click at [466, 559] on img at bounding box center [465, 570] width 24 height 24
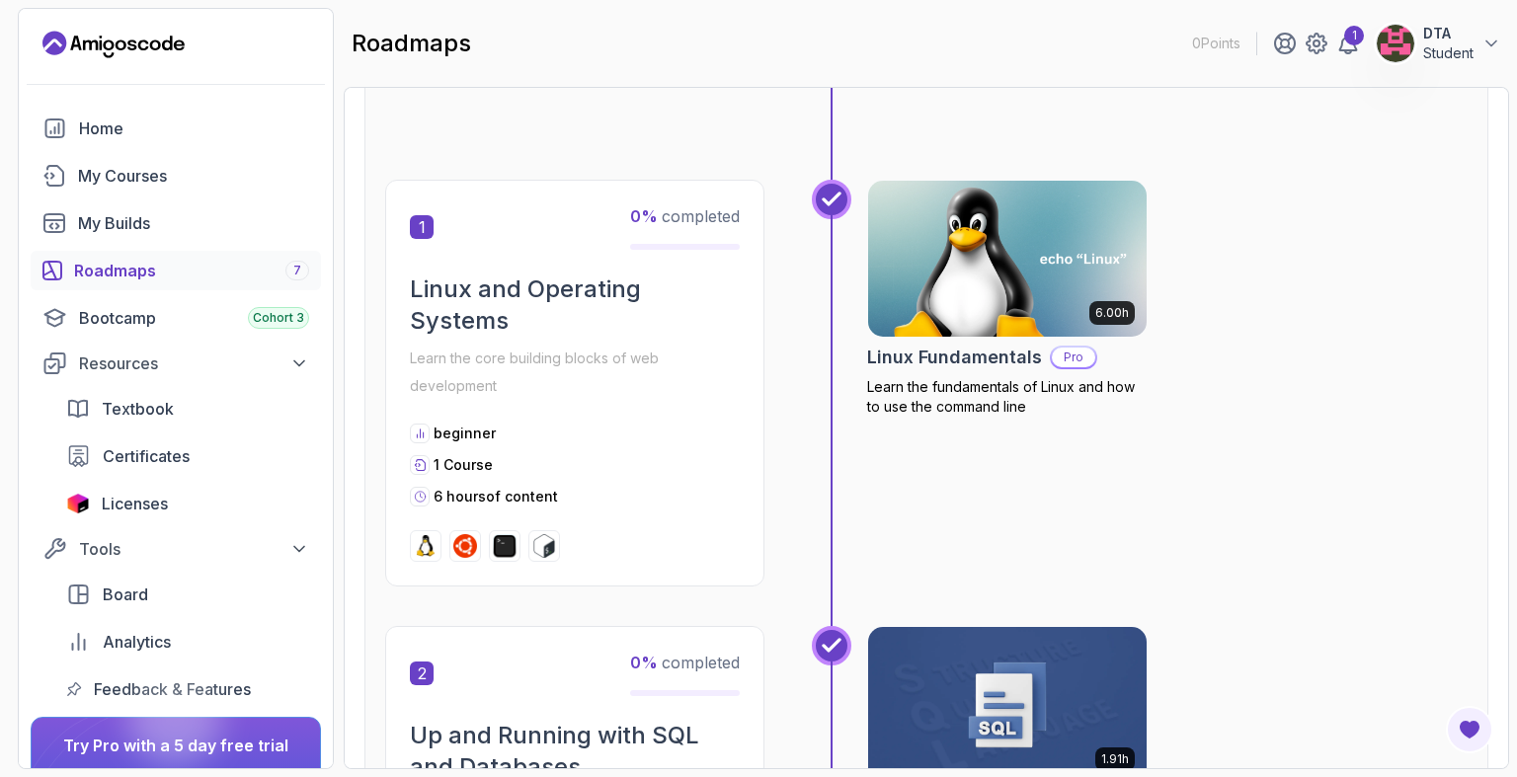
scroll to position [375, 0]
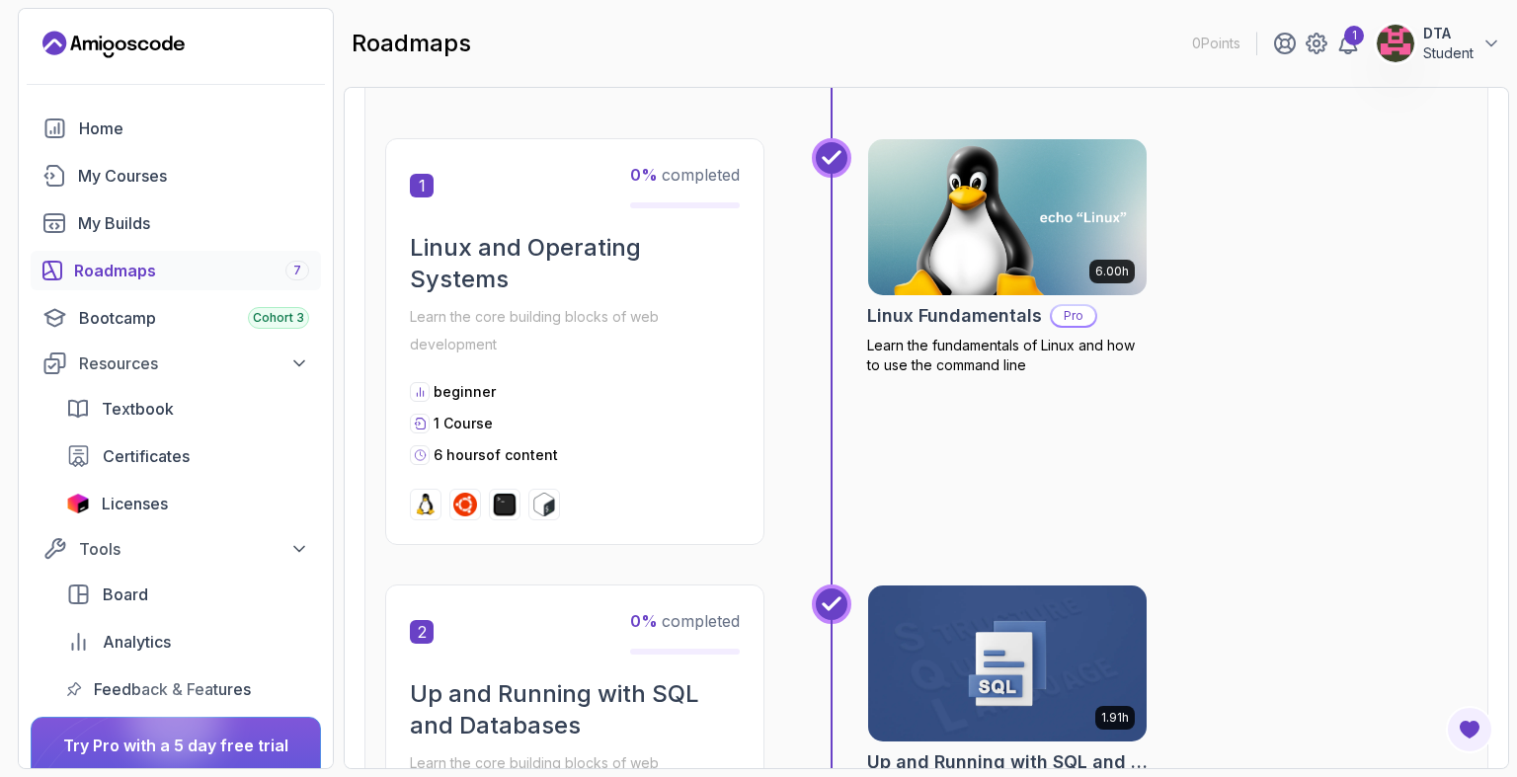
click at [680, 331] on p "Learn the core building blocks of web development" at bounding box center [575, 330] width 330 height 55
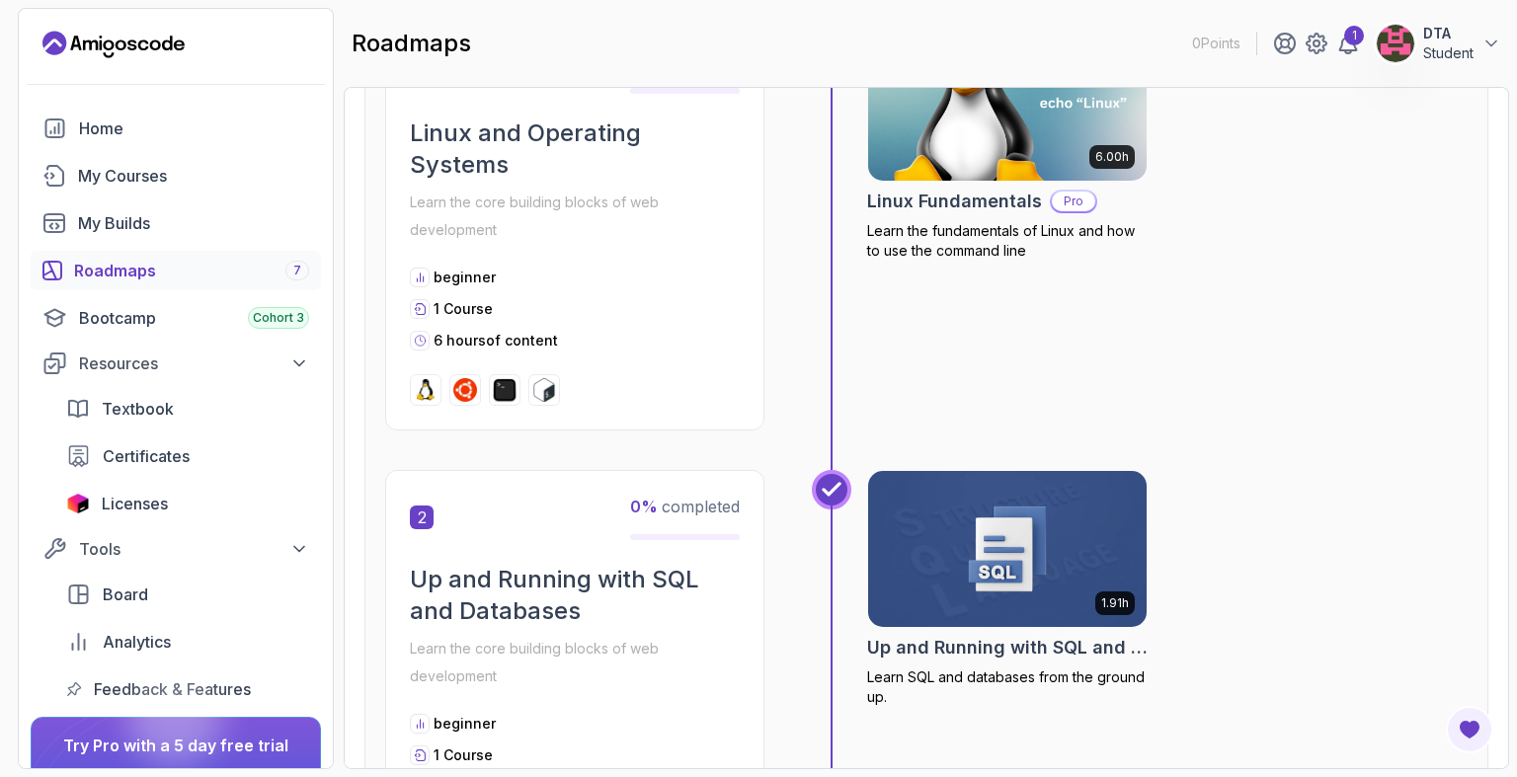
scroll to position [356, 0]
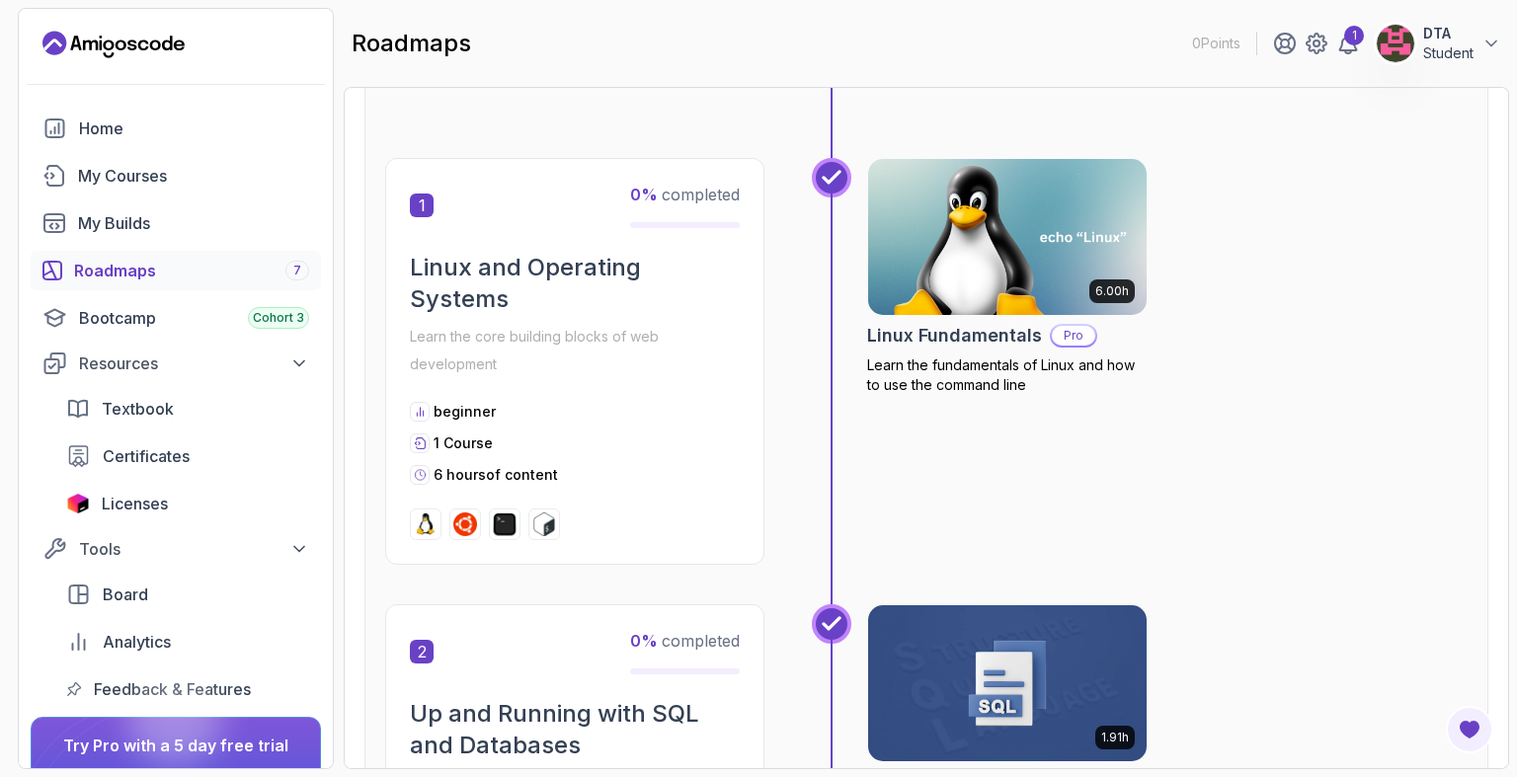
click at [680, 331] on p "Learn the core building blocks of web development" at bounding box center [575, 350] width 330 height 55
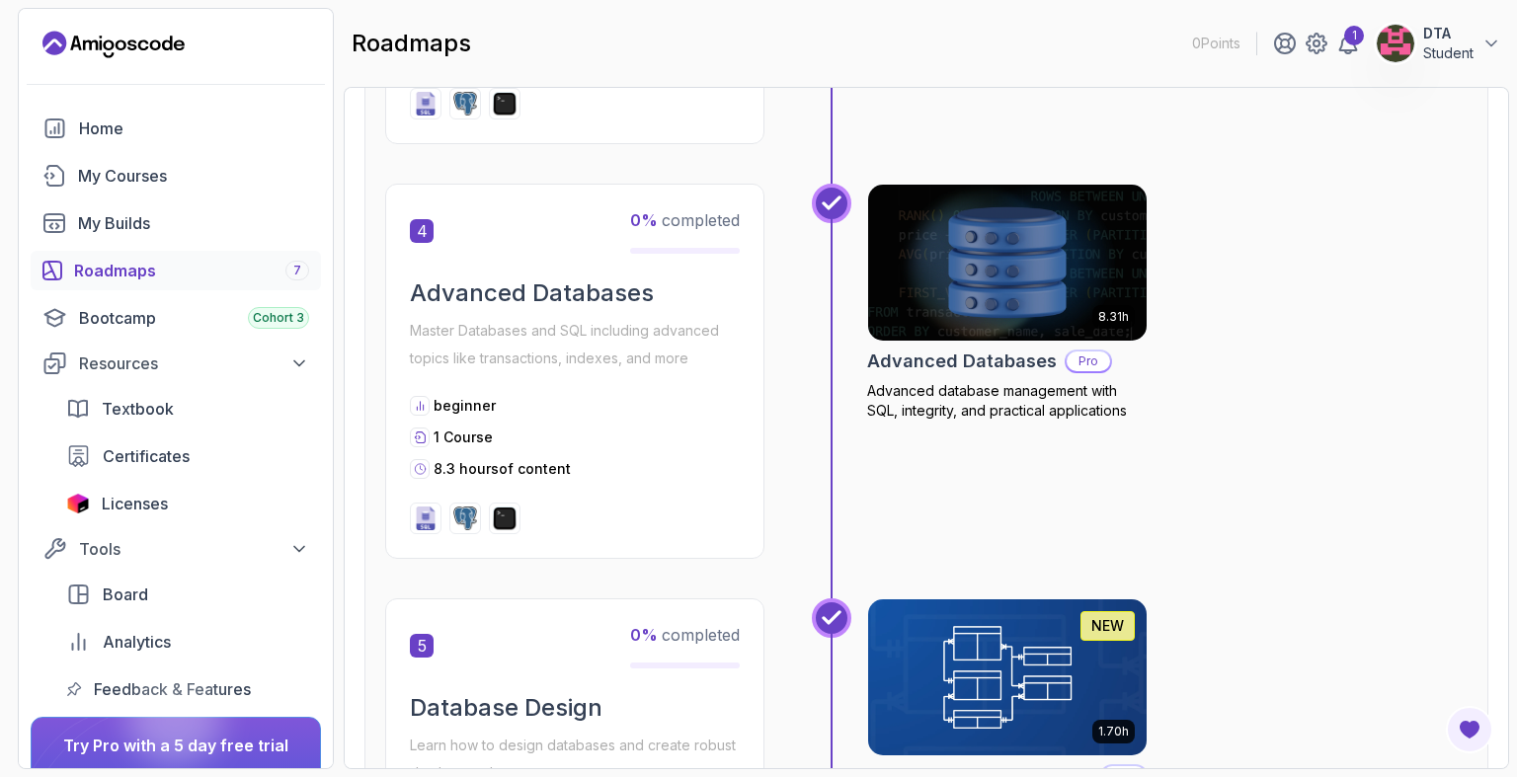
scroll to position [1753, 0]
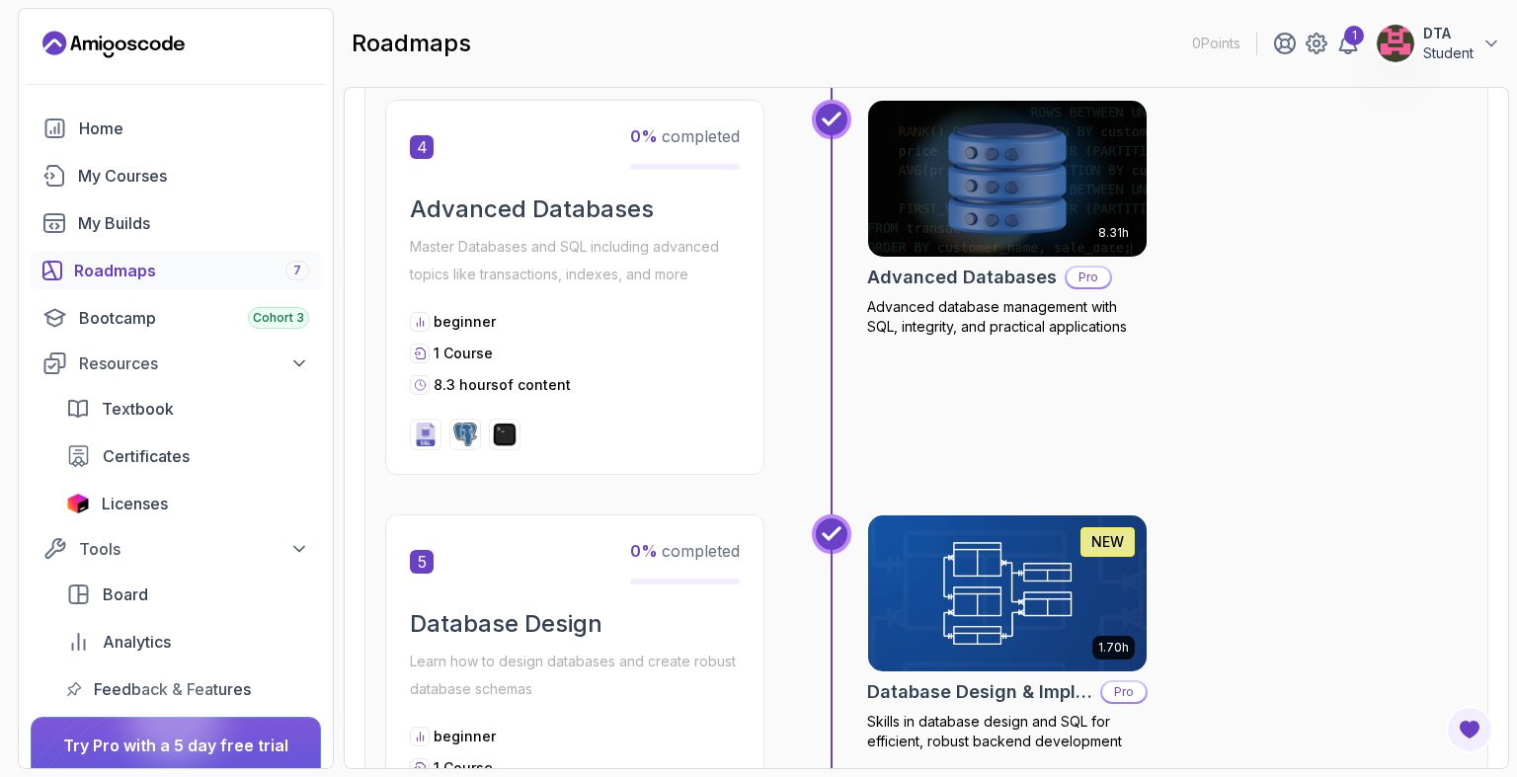
click at [948, 628] on img at bounding box center [1007, 594] width 279 height 156
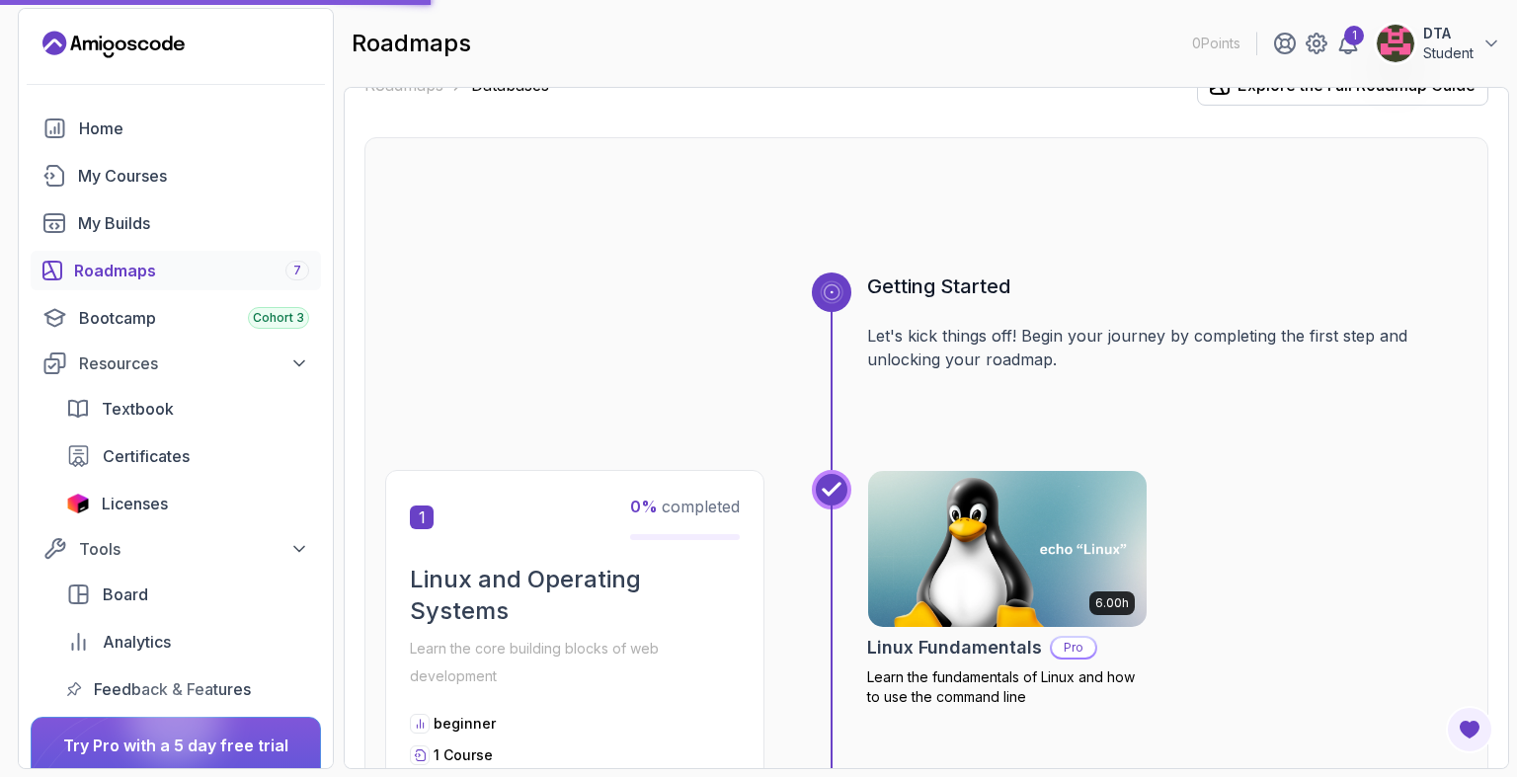
scroll to position [0, 0]
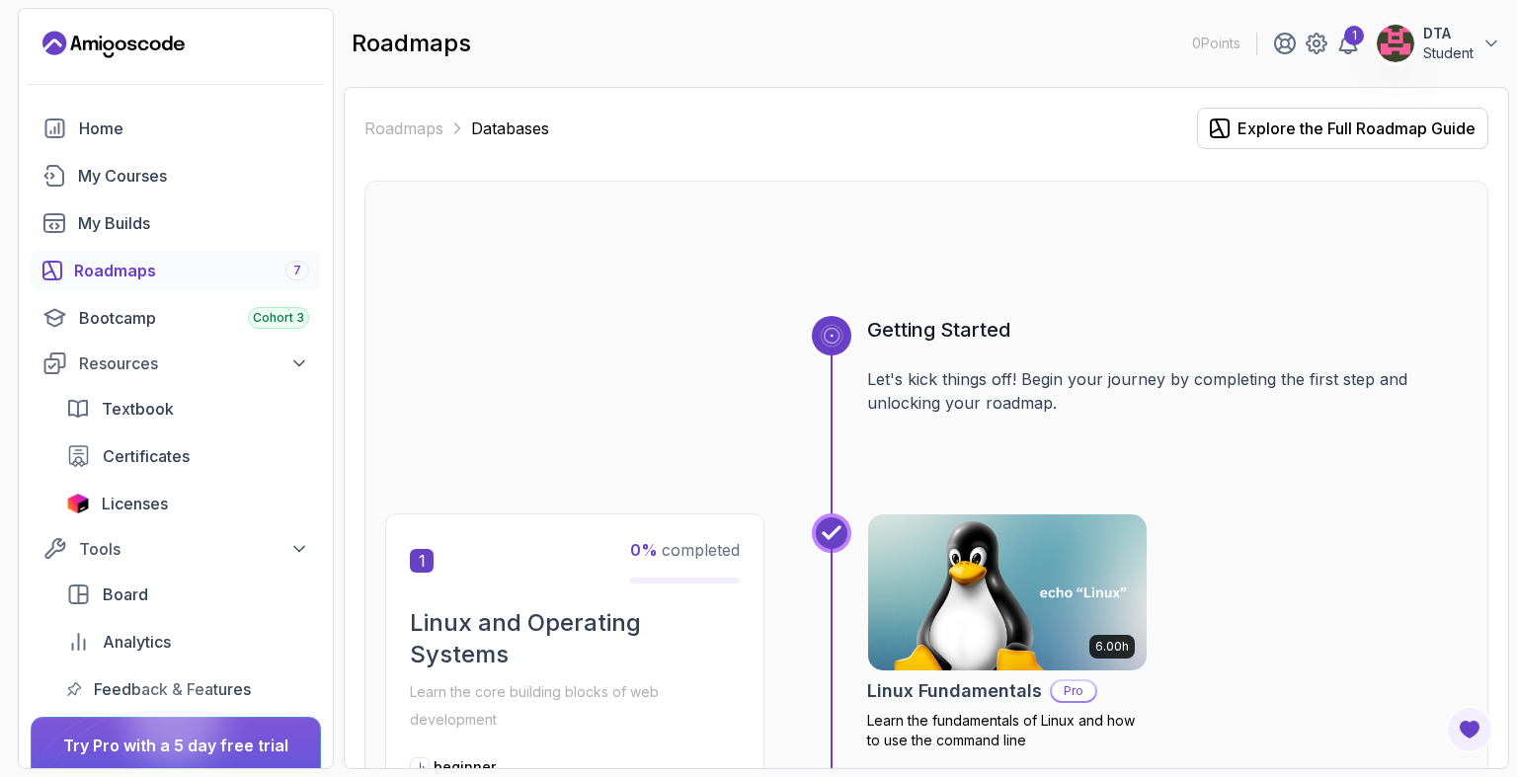
click at [804, 100] on div "Roadmaps Databases Explore the Full Roadmap Guide Getting Started Let's kick th…" at bounding box center [926, 428] width 1165 height 682
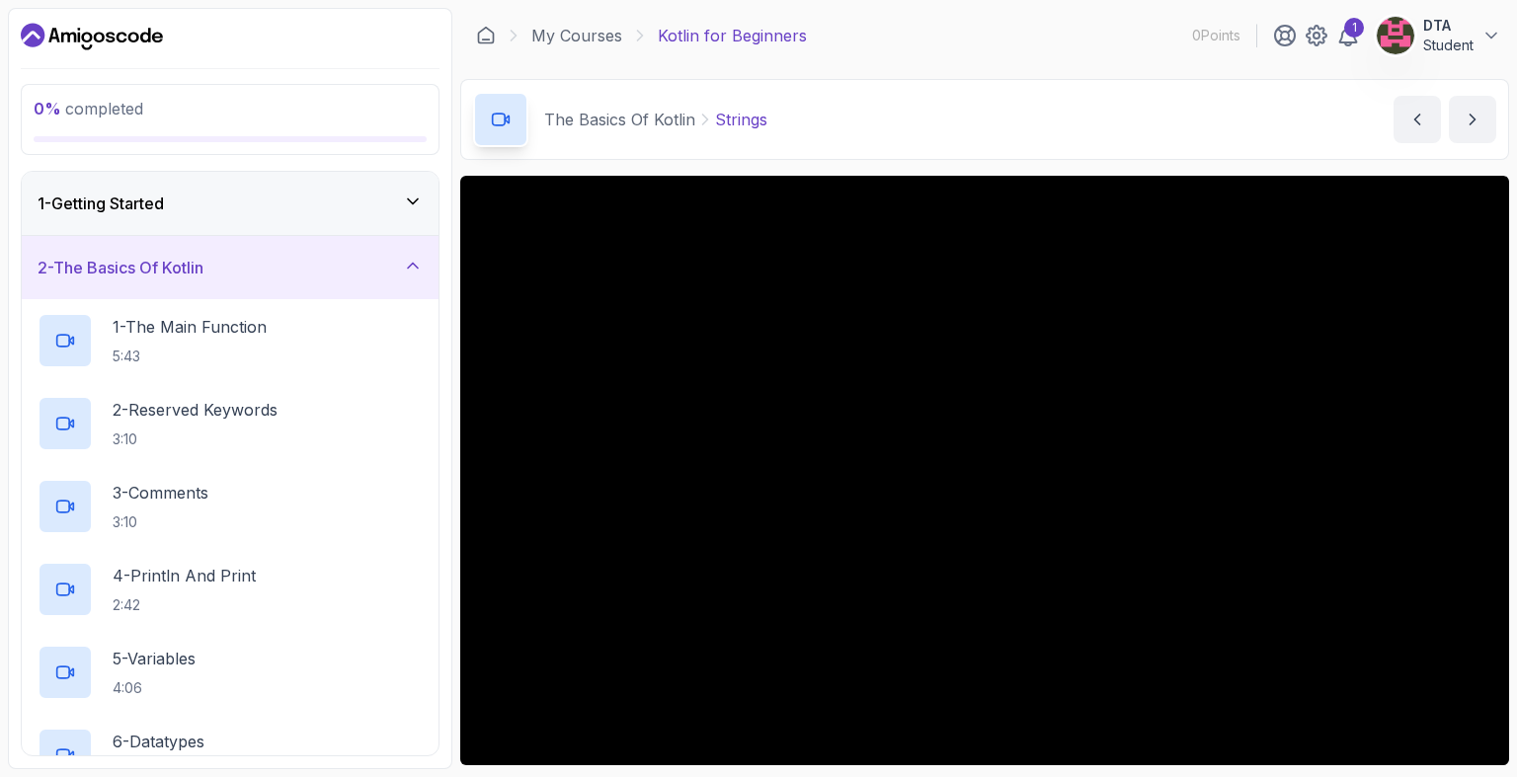
scroll to position [132, 0]
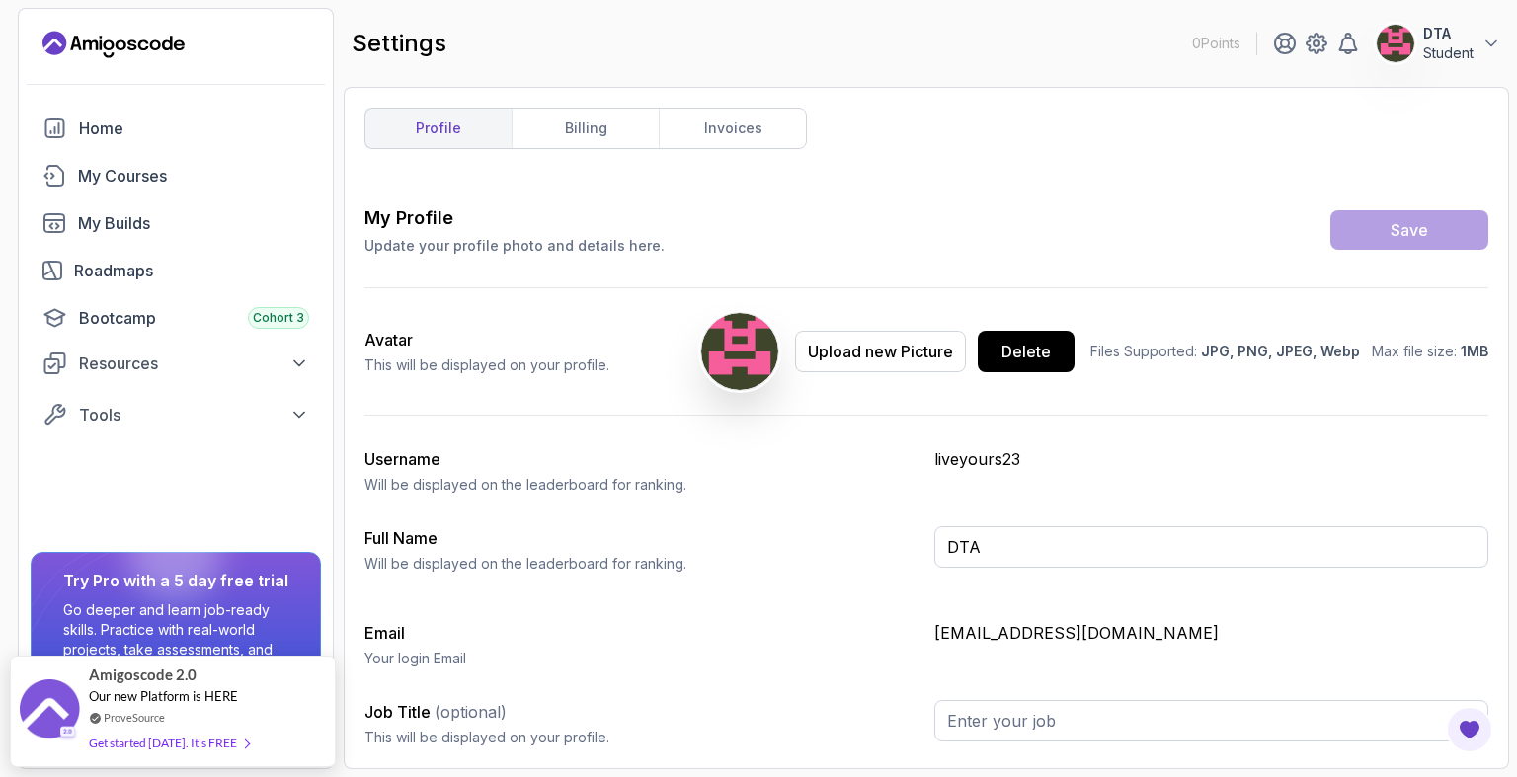
type input "Student"
